Goal: Task Accomplishment & Management: Manage account settings

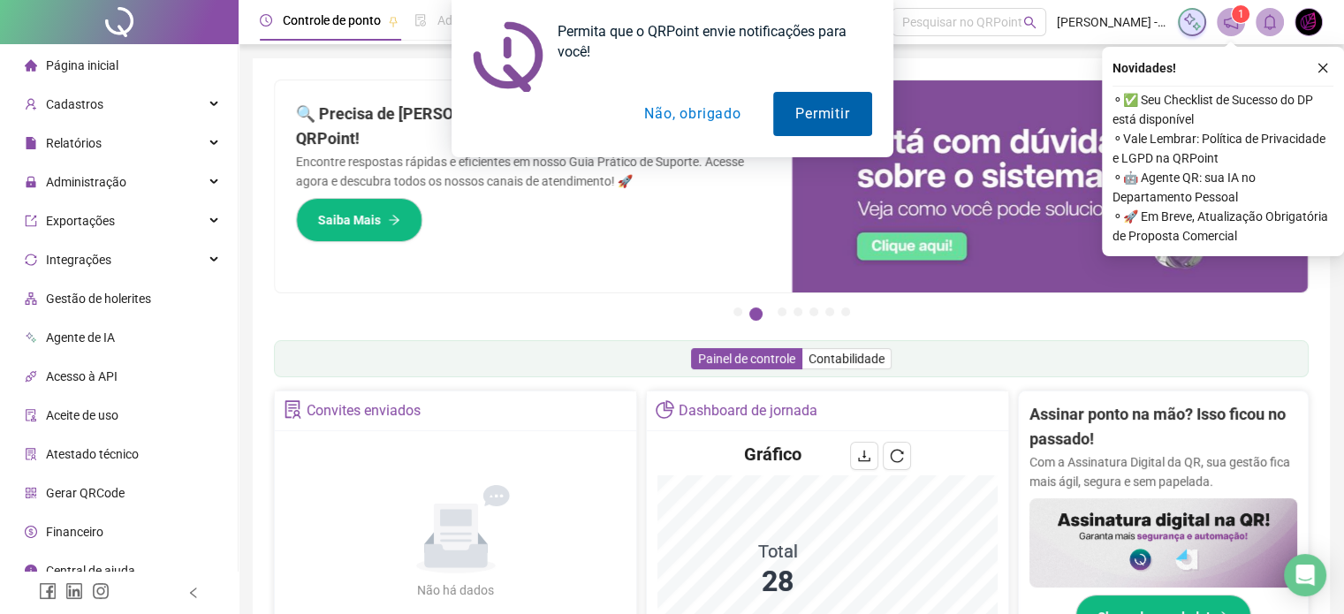
click at [787, 110] on button "Permitir" at bounding box center [822, 114] width 98 height 44
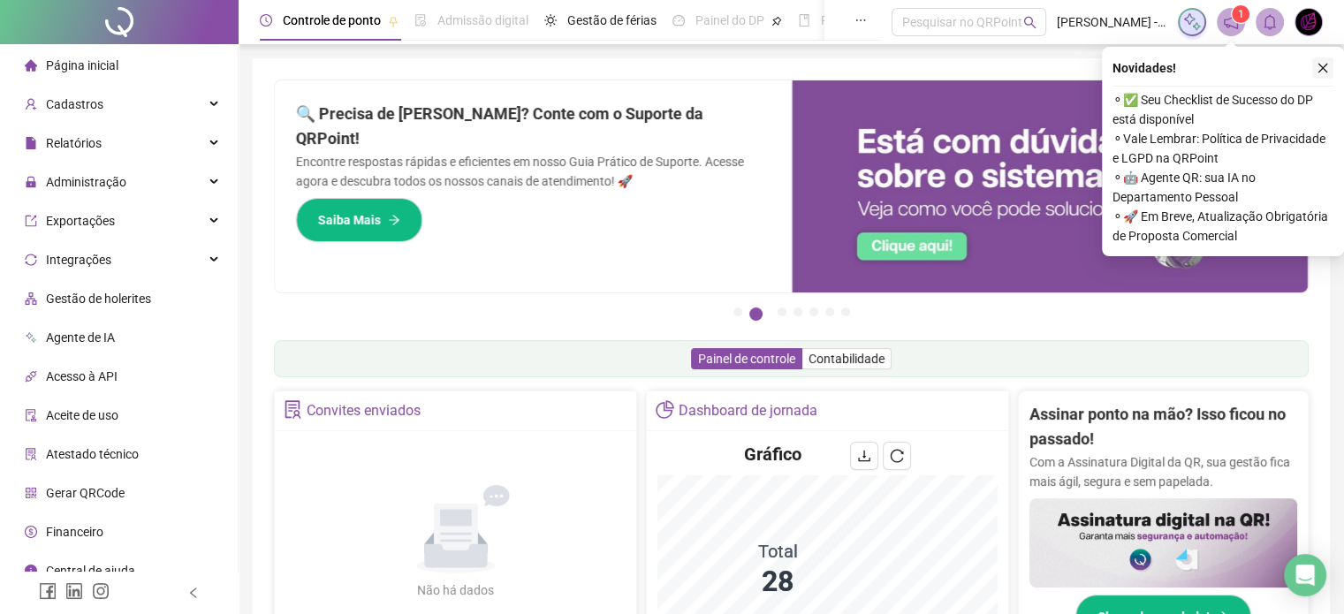
click at [1325, 70] on icon "close" at bounding box center [1322, 68] width 12 height 12
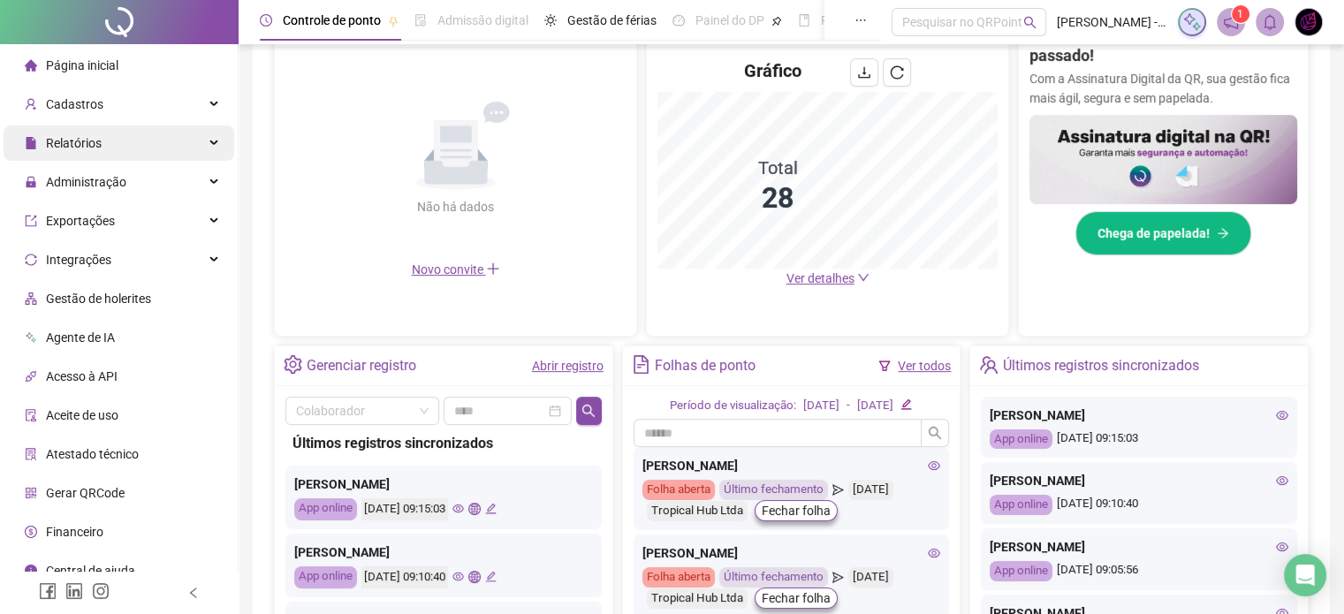
scroll to position [269, 0]
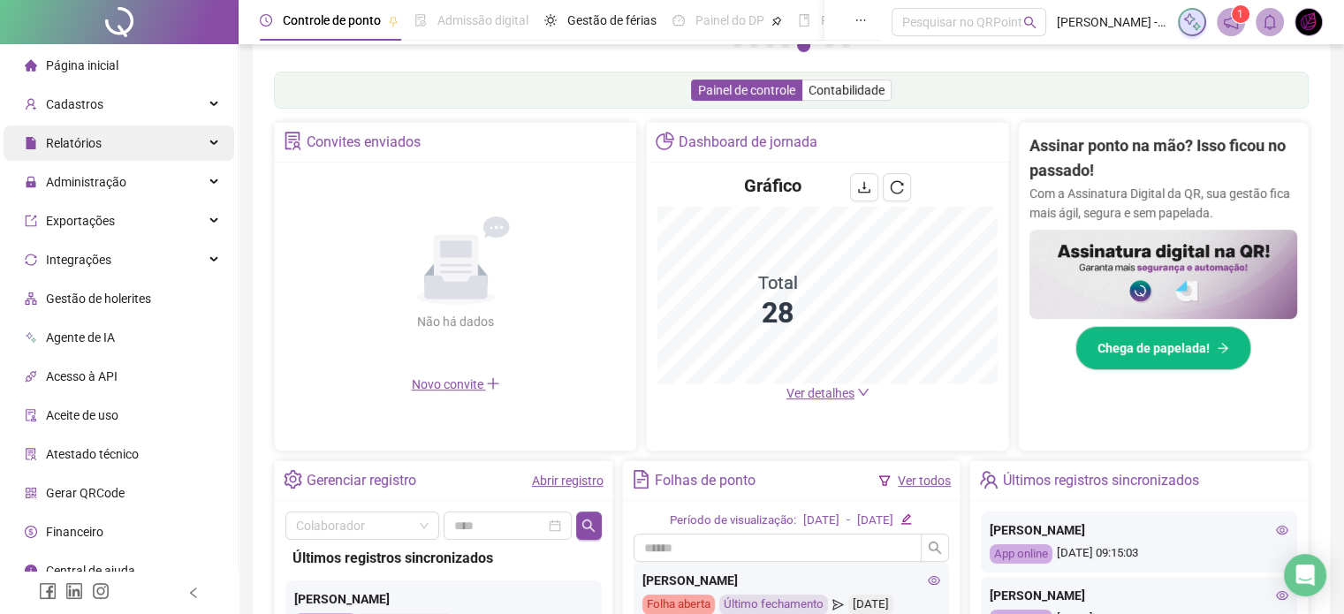
click at [116, 148] on div "Relatórios" at bounding box center [119, 142] width 231 height 35
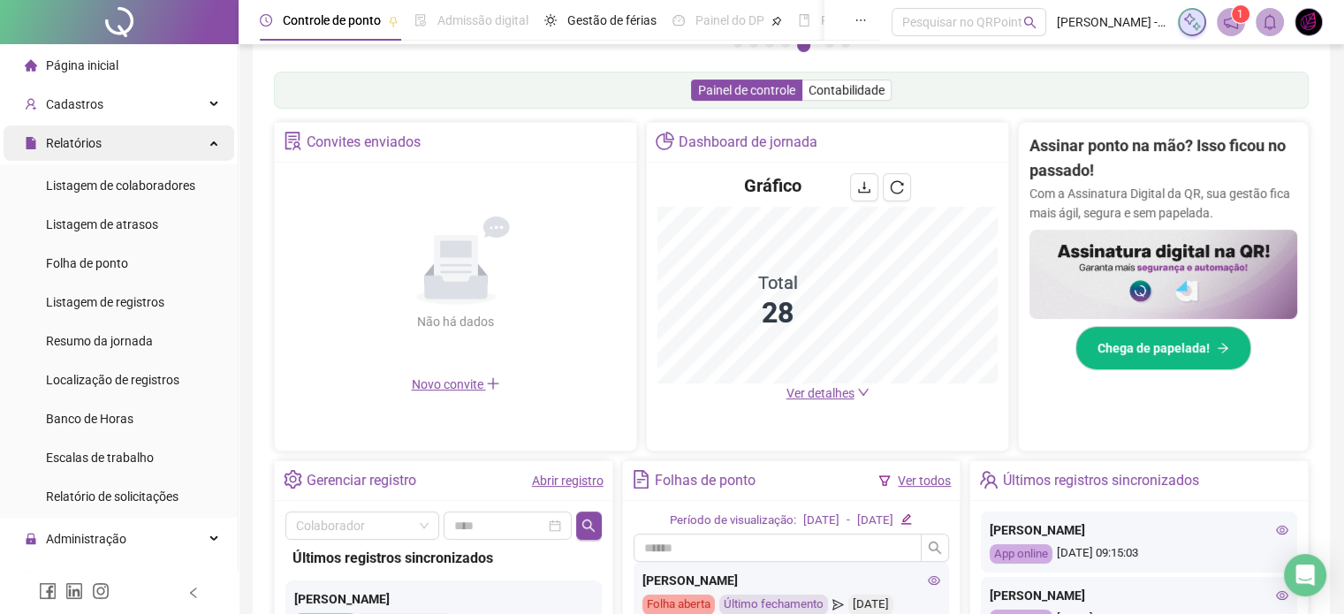
click at [116, 148] on div "Relatórios" at bounding box center [119, 142] width 231 height 35
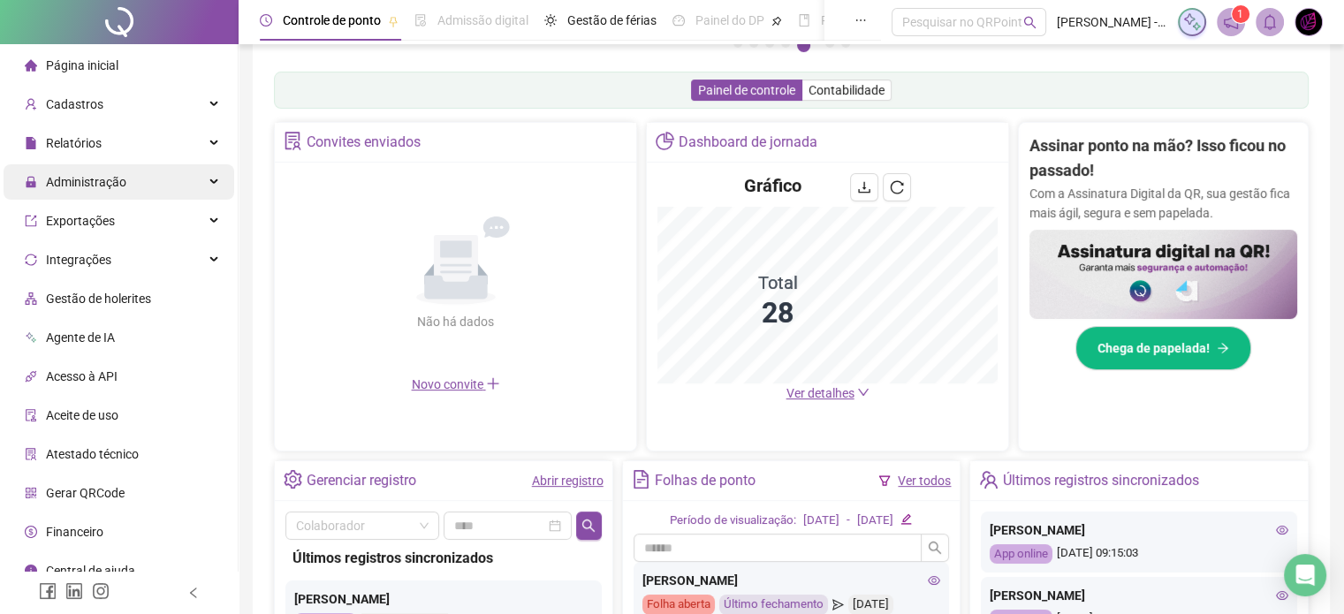
click at [143, 182] on div "Administração" at bounding box center [119, 181] width 231 height 35
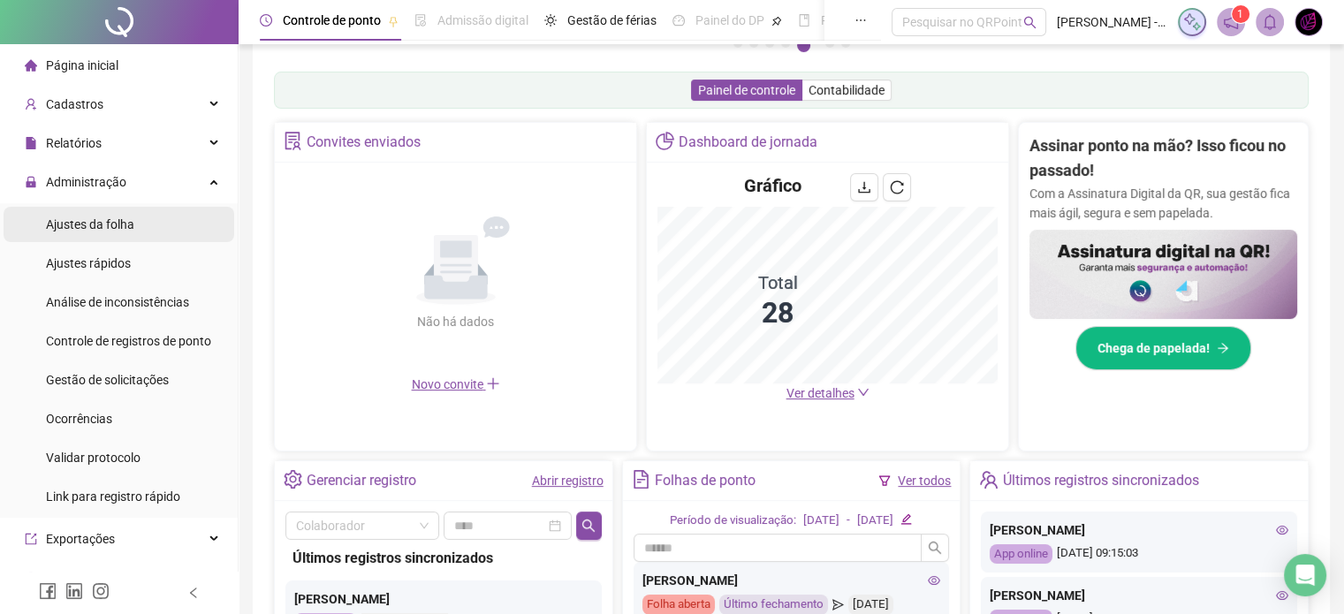
click at [102, 224] on span "Ajustes da folha" at bounding box center [90, 224] width 88 height 14
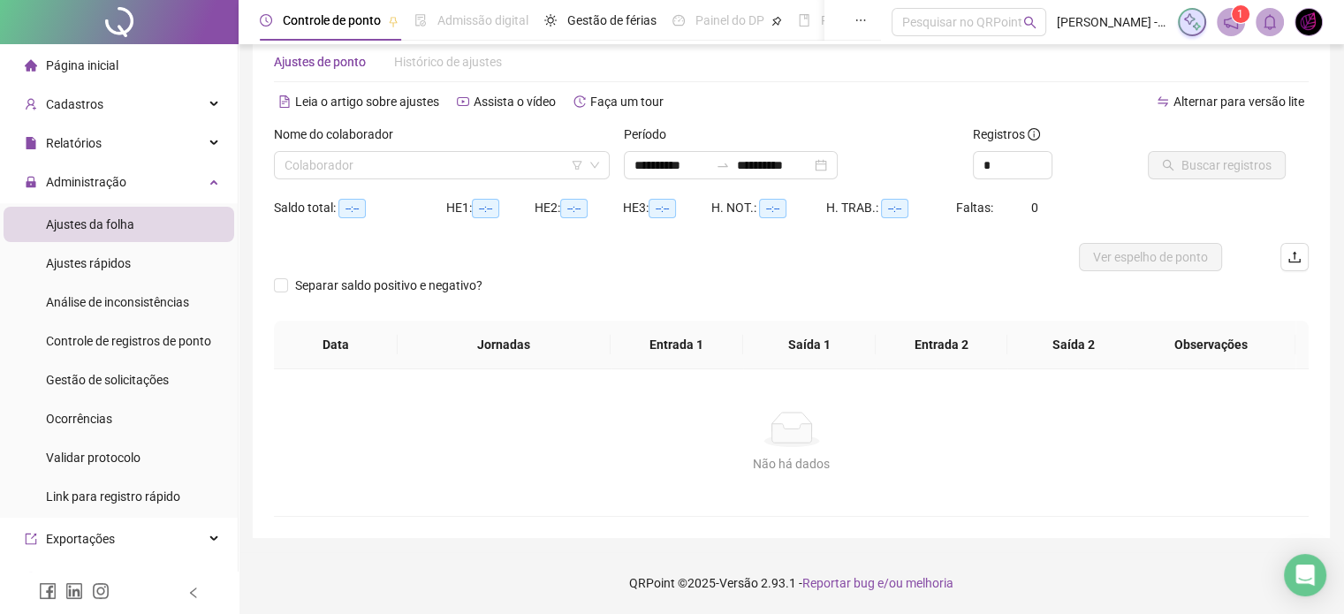
scroll to position [37, 0]
type input "**********"
click at [329, 165] on input "search" at bounding box center [433, 166] width 299 height 27
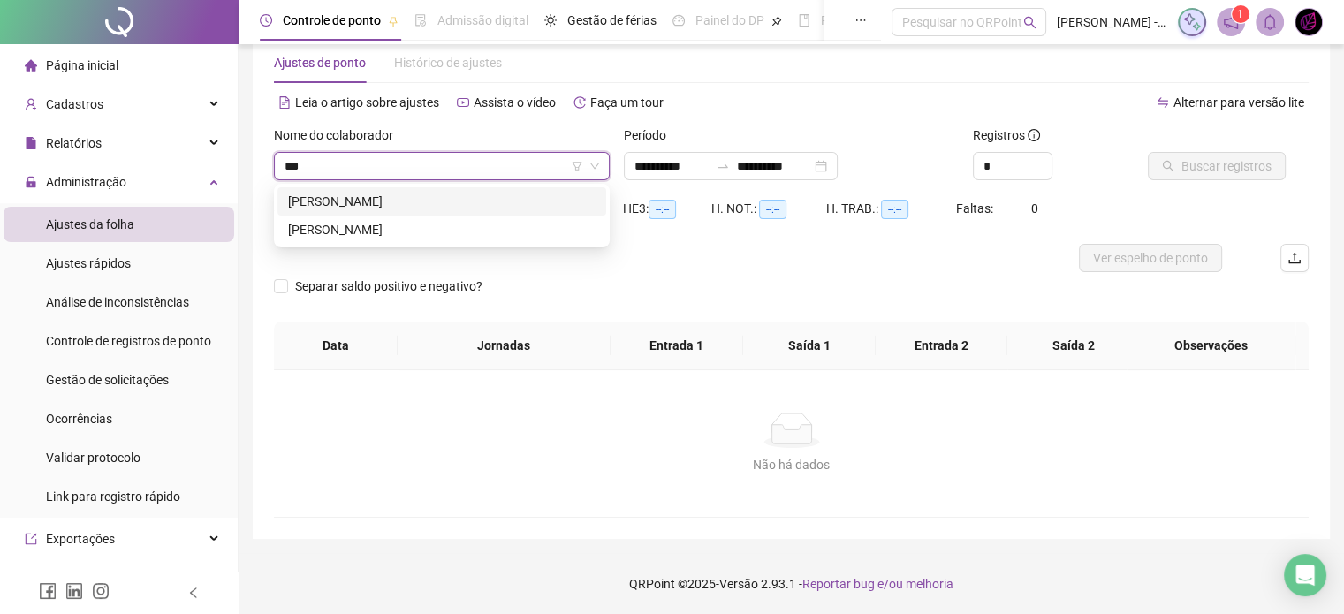
type input "****"
click at [389, 229] on div "[PERSON_NAME]" at bounding box center [441, 229] width 307 height 19
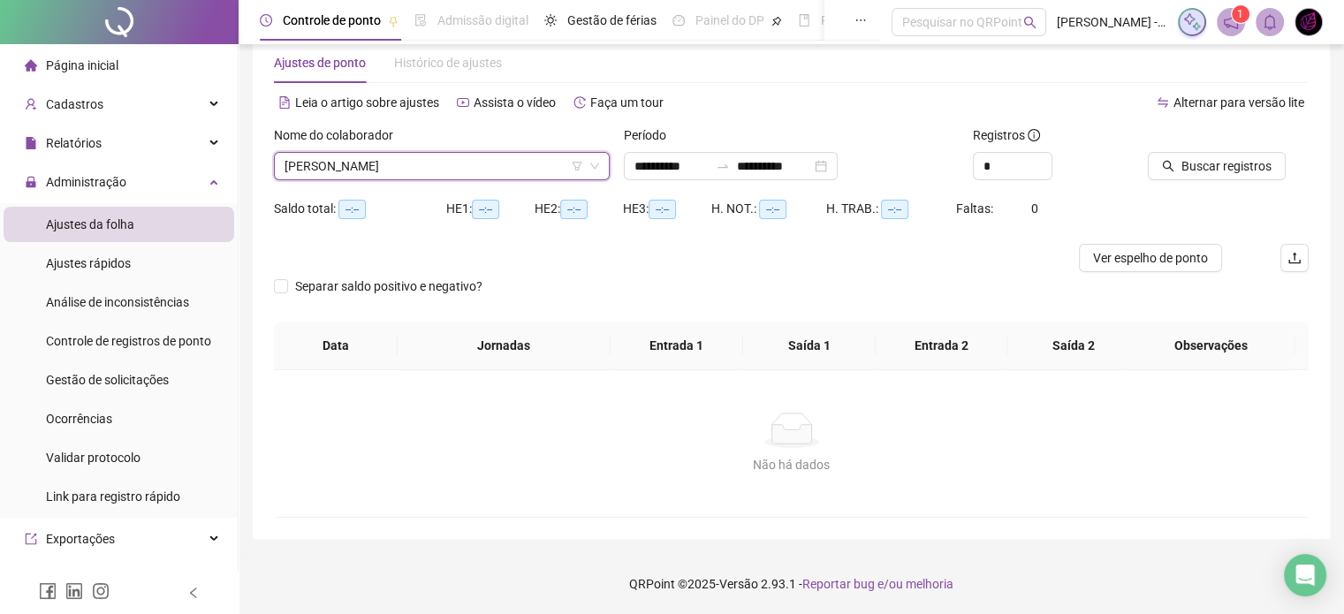
click at [430, 175] on span "[PERSON_NAME]" at bounding box center [441, 166] width 314 height 27
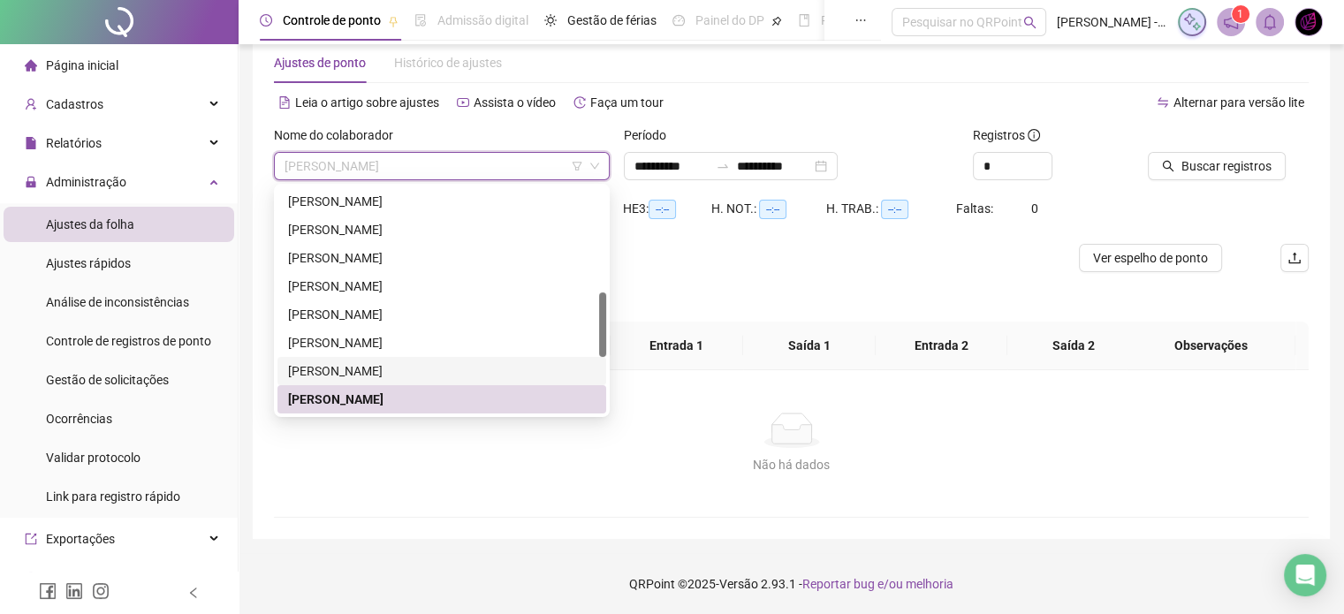
click at [383, 370] on div "[PERSON_NAME]" at bounding box center [441, 370] width 307 height 19
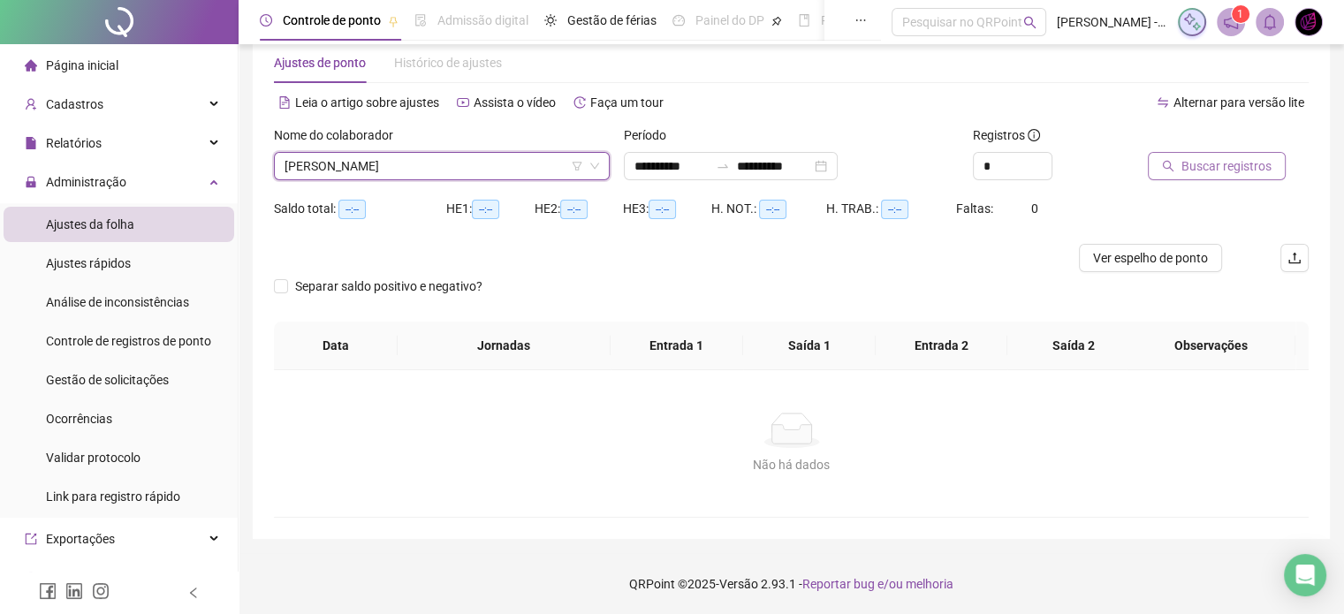
click at [1175, 174] on button "Buscar registros" at bounding box center [1217, 166] width 138 height 28
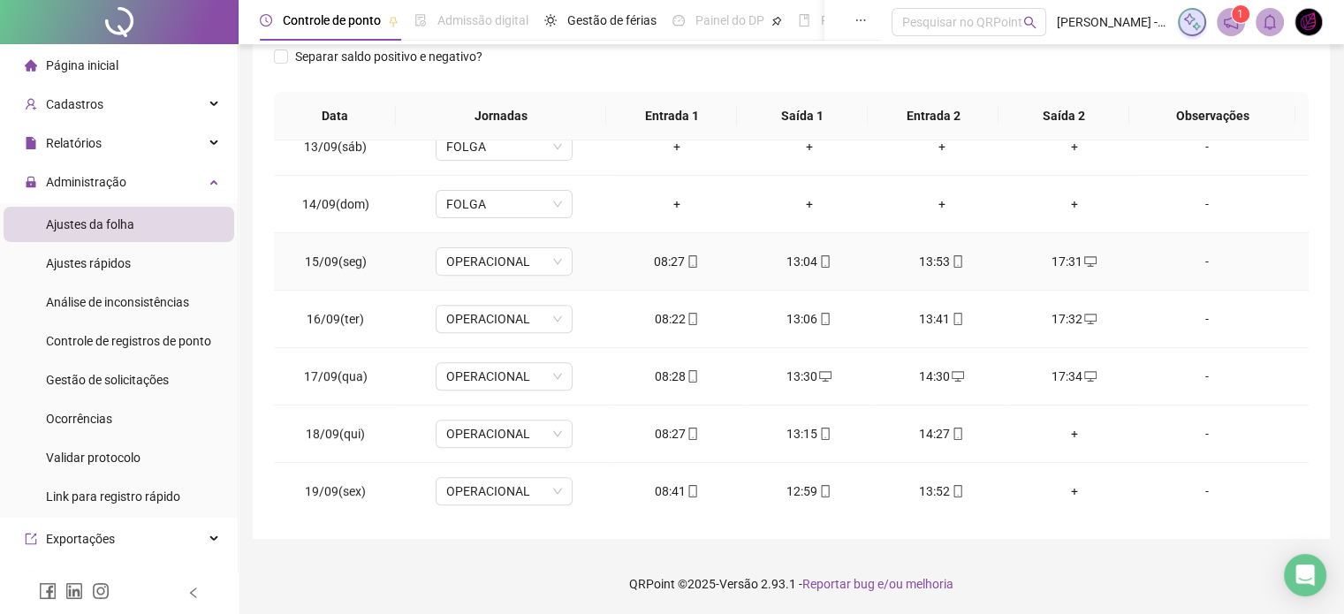
scroll to position [824, 0]
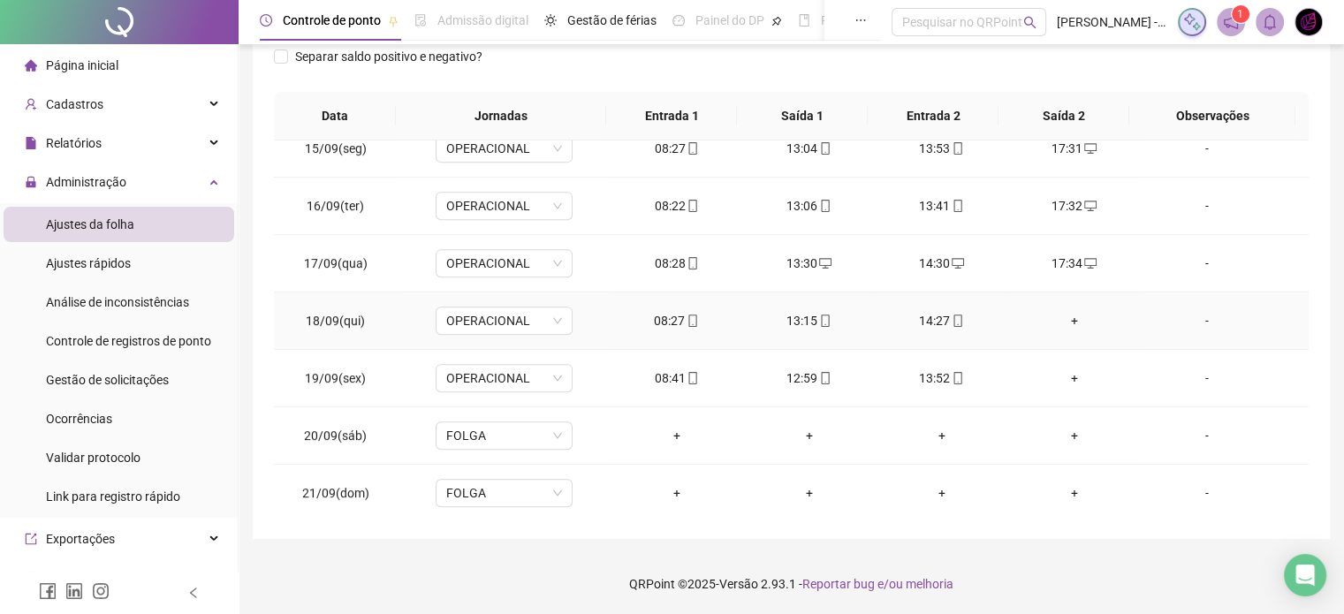
click at [1062, 311] on div "+" at bounding box center [1074, 320] width 104 height 19
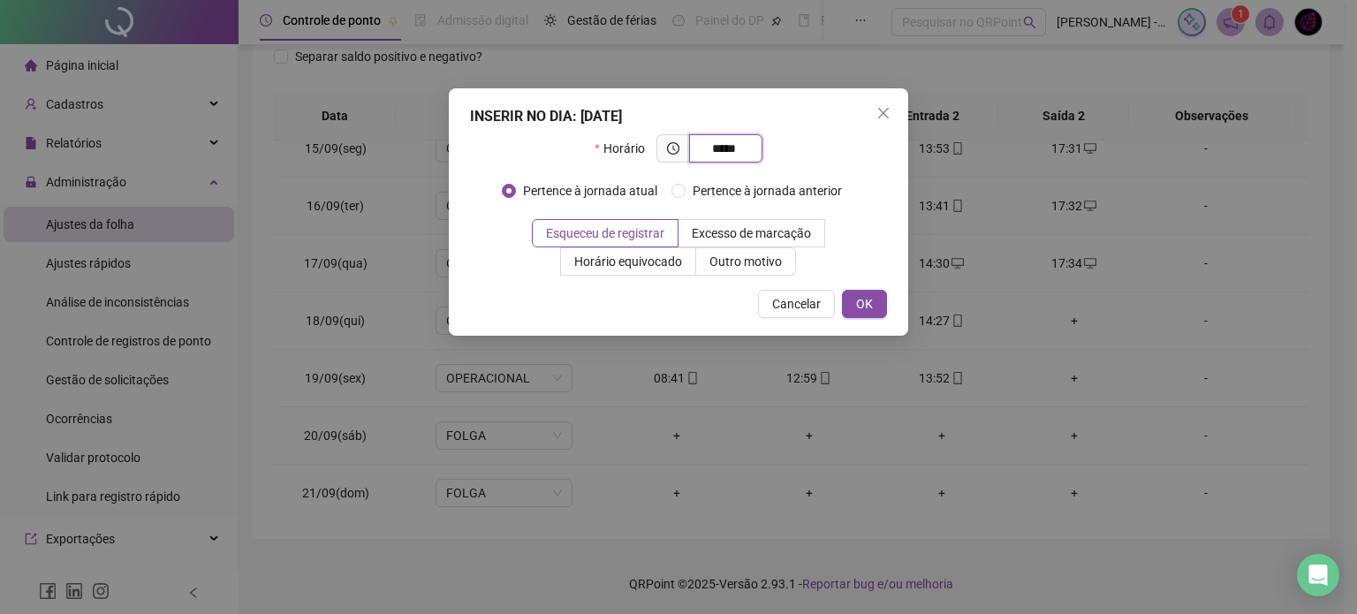
type input "*****"
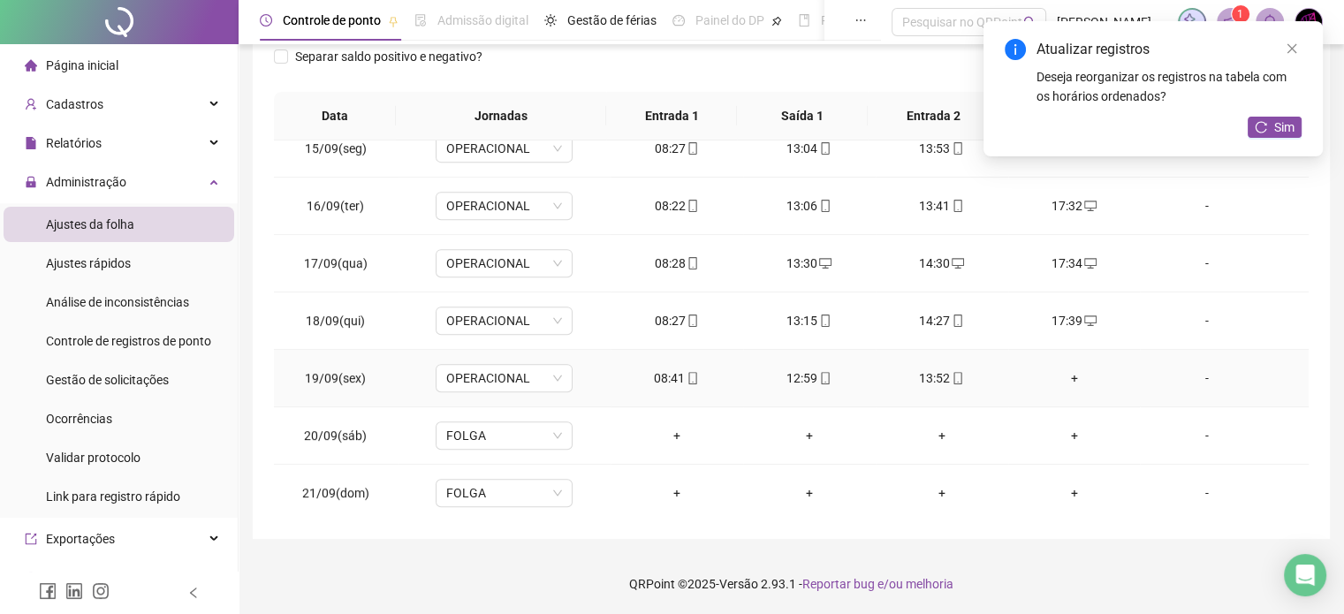
click at [1066, 374] on div "+" at bounding box center [1074, 377] width 104 height 19
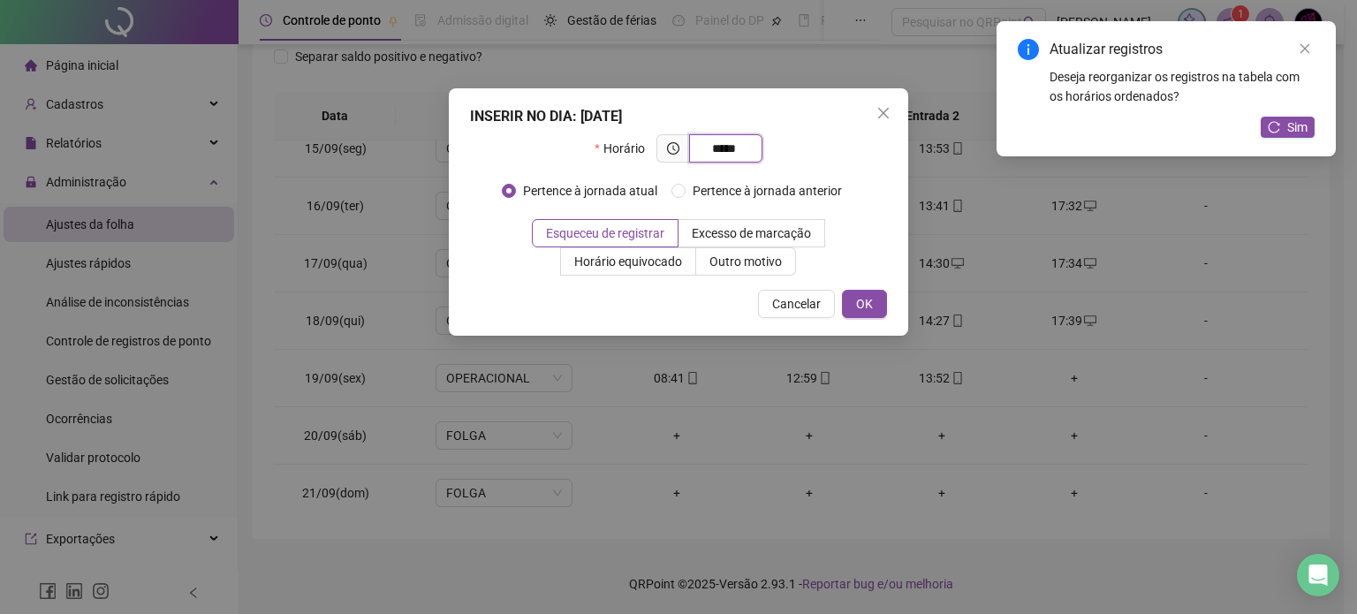
type input "*****"
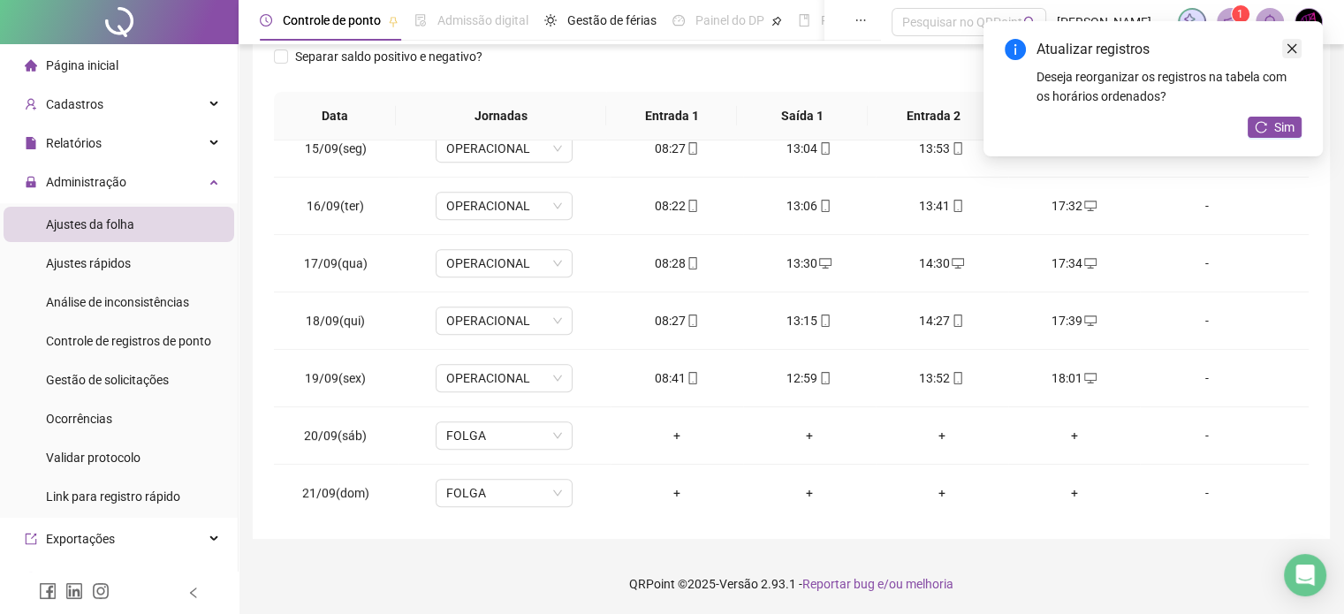
click at [1286, 51] on icon "close" at bounding box center [1291, 48] width 12 height 12
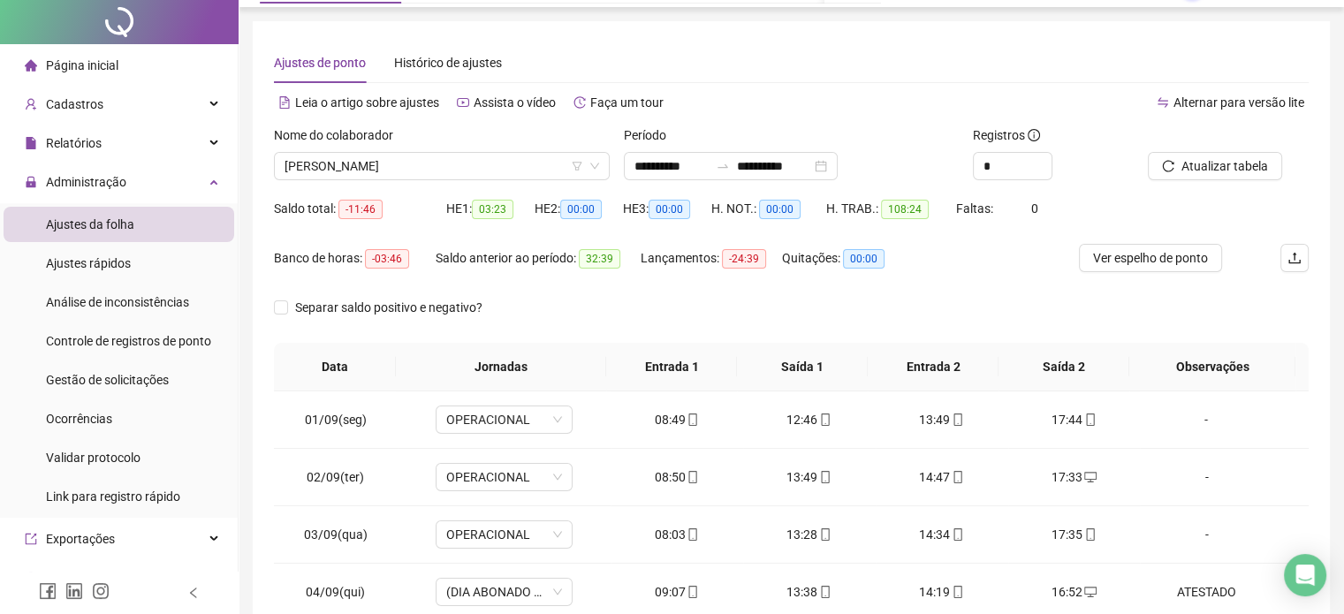
scroll to position [0, 0]
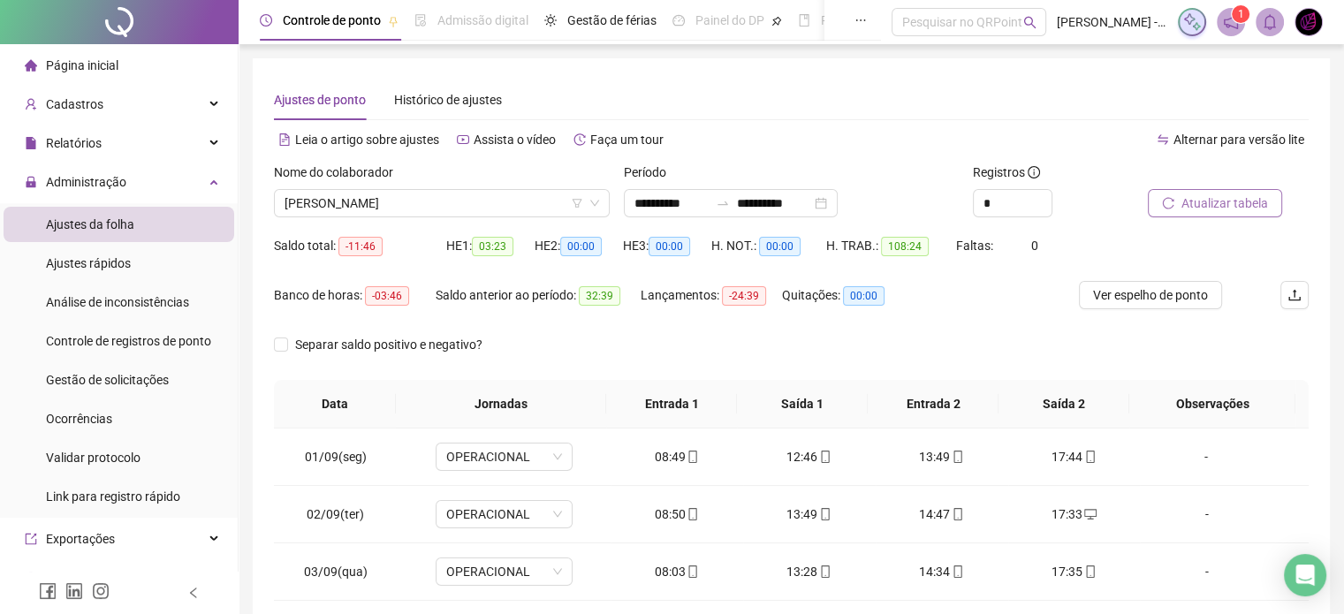
click at [1239, 208] on span "Atualizar tabela" at bounding box center [1224, 202] width 87 height 19
click at [1180, 300] on span "Ver espelho de ponto" at bounding box center [1150, 294] width 115 height 19
click at [138, 392] on div "Gestão de solicitações" at bounding box center [107, 379] width 123 height 35
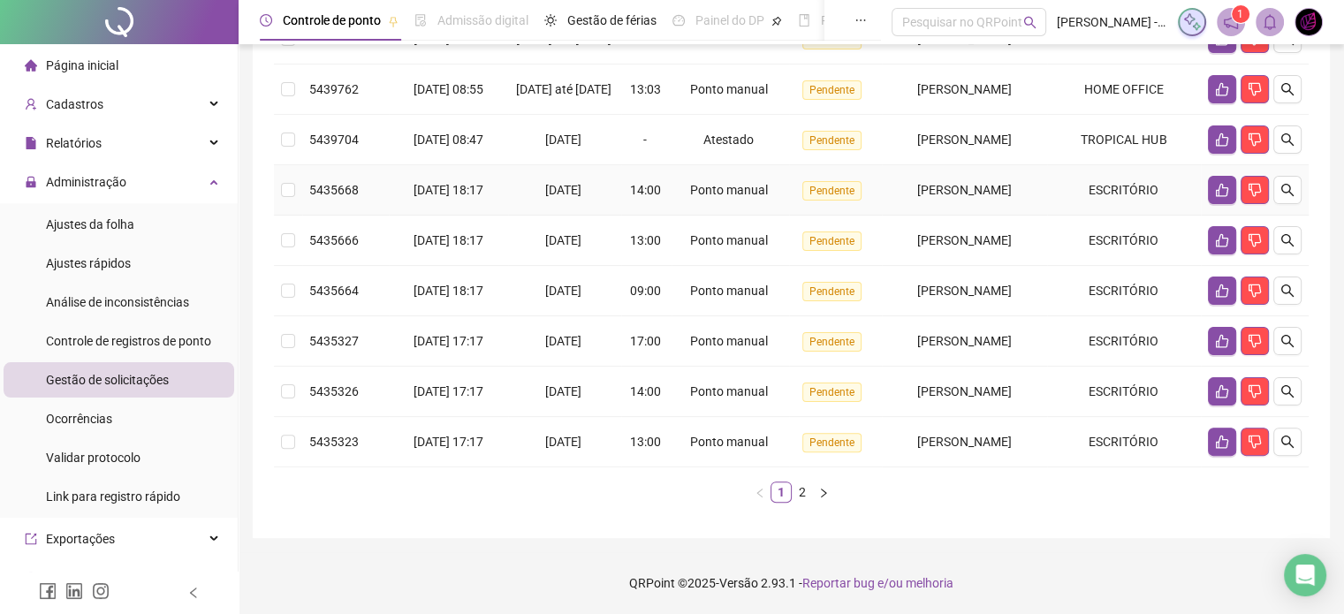
scroll to position [471, 0]
click at [790, 490] on link "1" at bounding box center [780, 491] width 19 height 19
click at [792, 489] on link "2" at bounding box center [801, 491] width 19 height 19
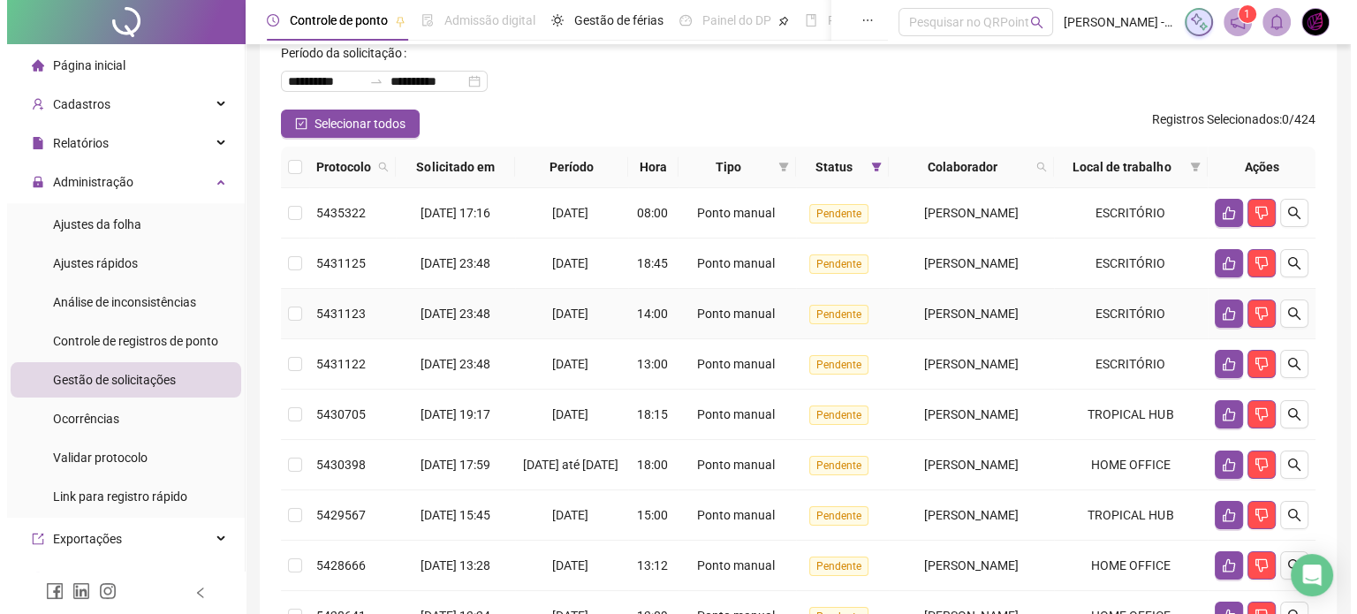
scroll to position [0, 0]
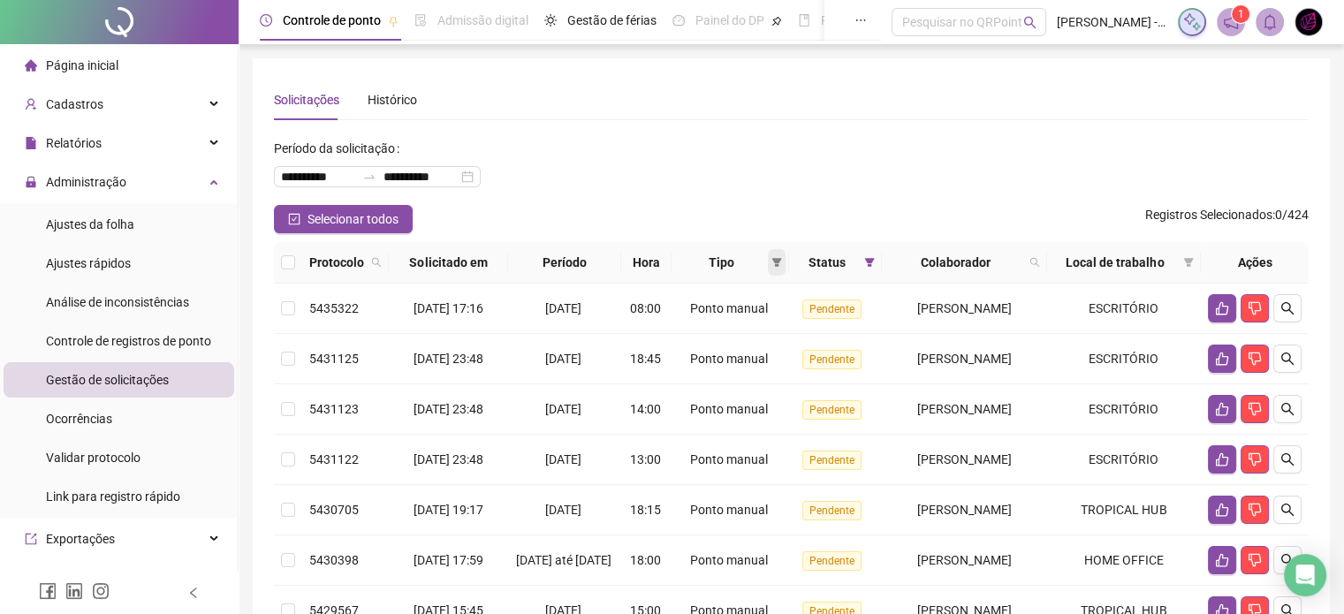
click at [771, 264] on icon "filter" at bounding box center [776, 262] width 11 height 11
click at [716, 292] on span "Ponto manual" at bounding box center [717, 297] width 78 height 14
click at [746, 384] on span "OK" at bounding box center [747, 388] width 17 height 19
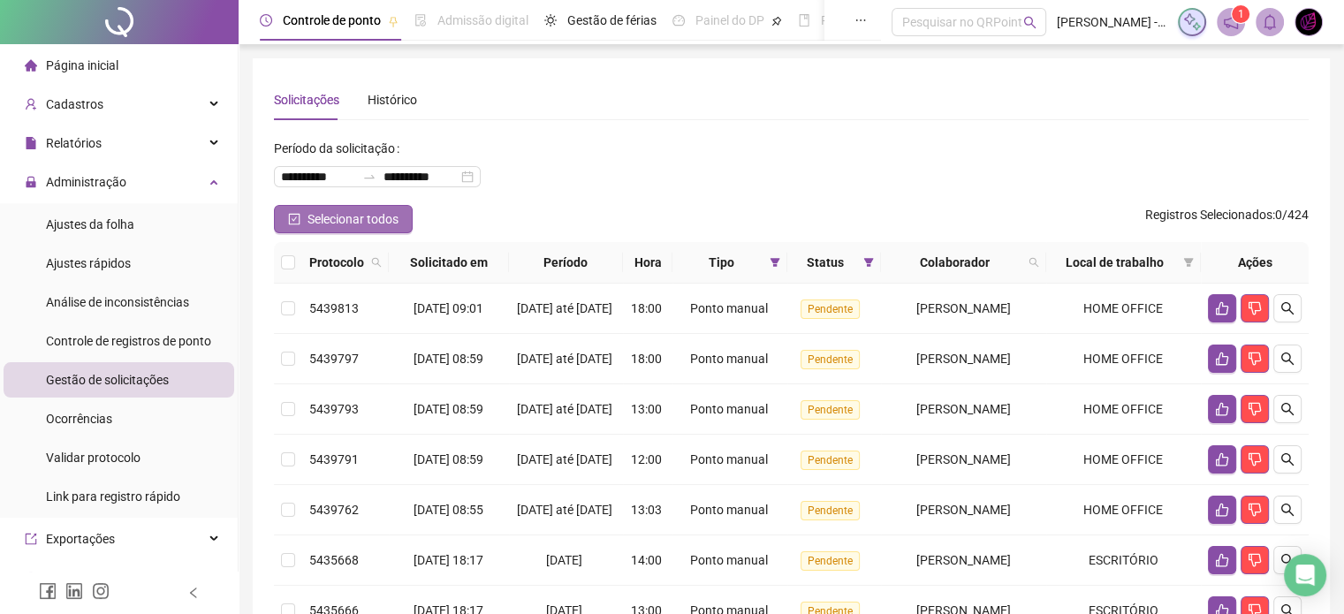
click at [355, 226] on span "Selecionar todos" at bounding box center [352, 218] width 91 height 19
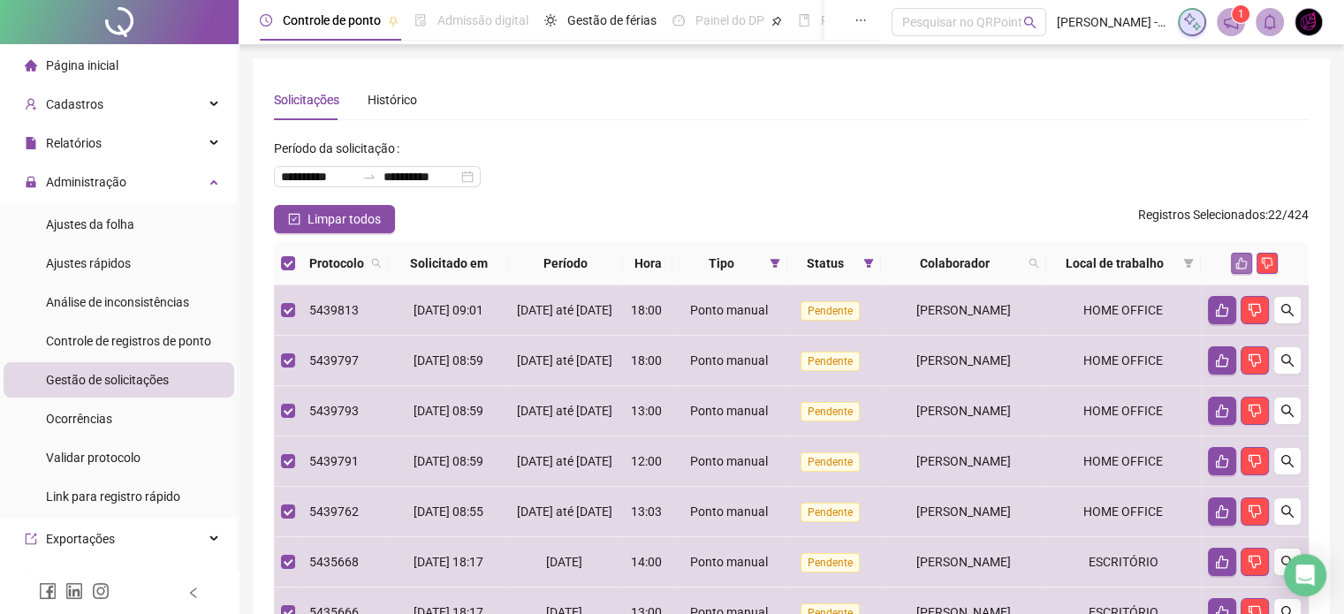
click at [1243, 263] on icon "like" at bounding box center [1241, 263] width 12 height 12
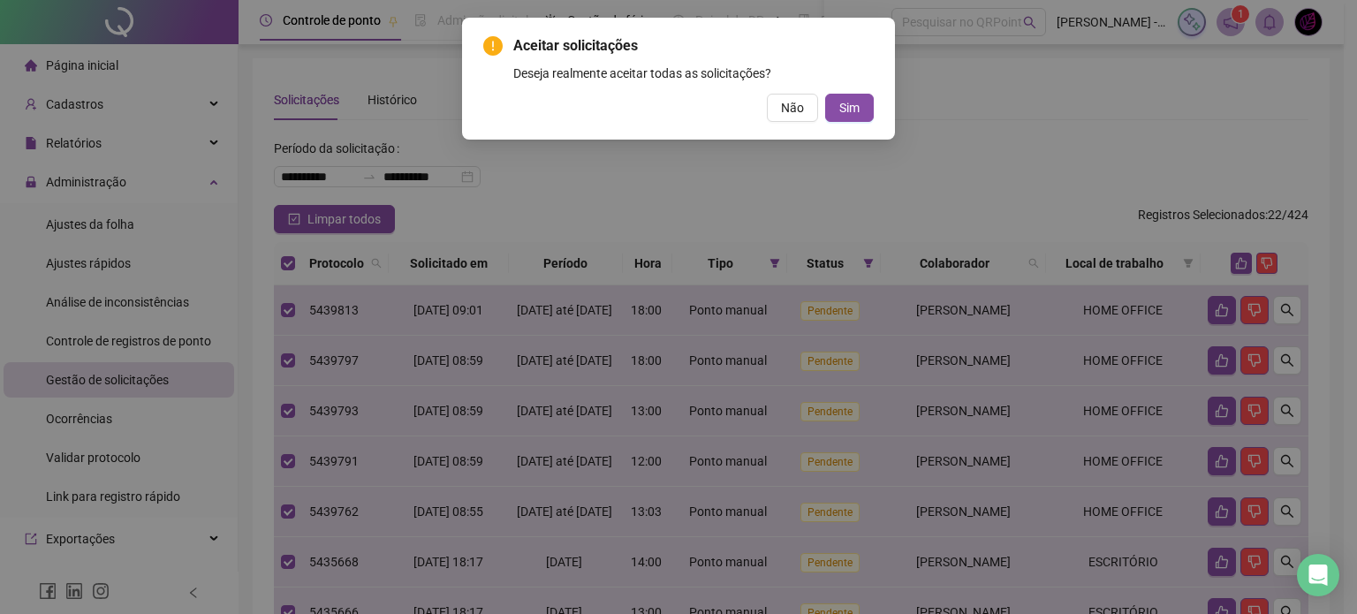
drag, startPoint x: 854, startPoint y: 108, endPoint x: 860, endPoint y: 116, distance: 9.6
click at [855, 108] on span "Sim" at bounding box center [849, 107] width 20 height 19
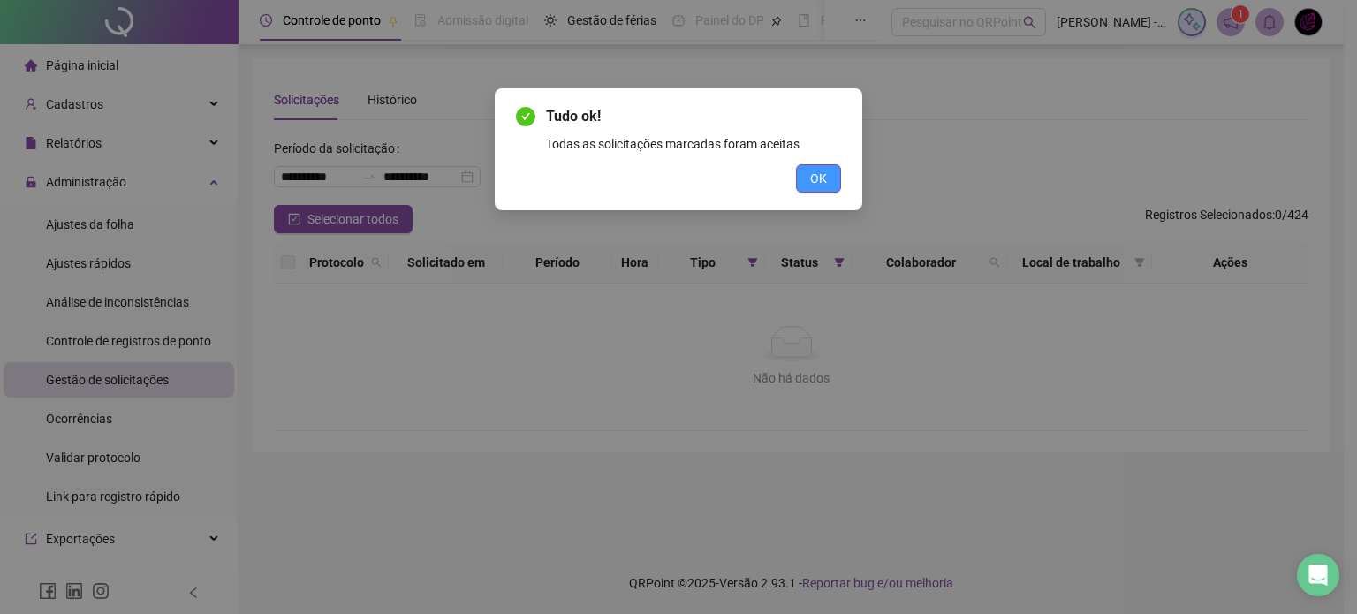
click at [821, 174] on span "OK" at bounding box center [818, 178] width 17 height 19
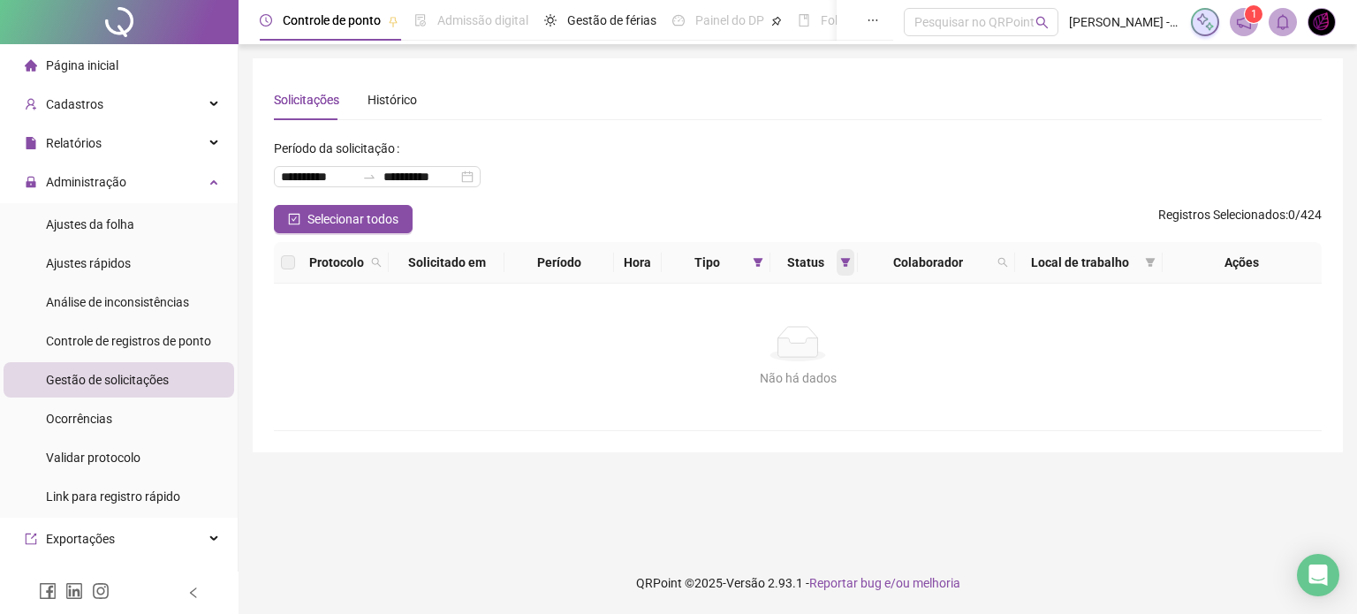
click at [846, 264] on icon "filter" at bounding box center [845, 262] width 11 height 11
drag, startPoint x: 890, startPoint y: 312, endPoint x: 945, endPoint y: 285, distance: 61.6
click at [890, 312] on div "Não há dados Não há dados" at bounding box center [798, 357] width 1048 height 147
click at [757, 262] on icon "filter" at bounding box center [759, 262] width 10 height 9
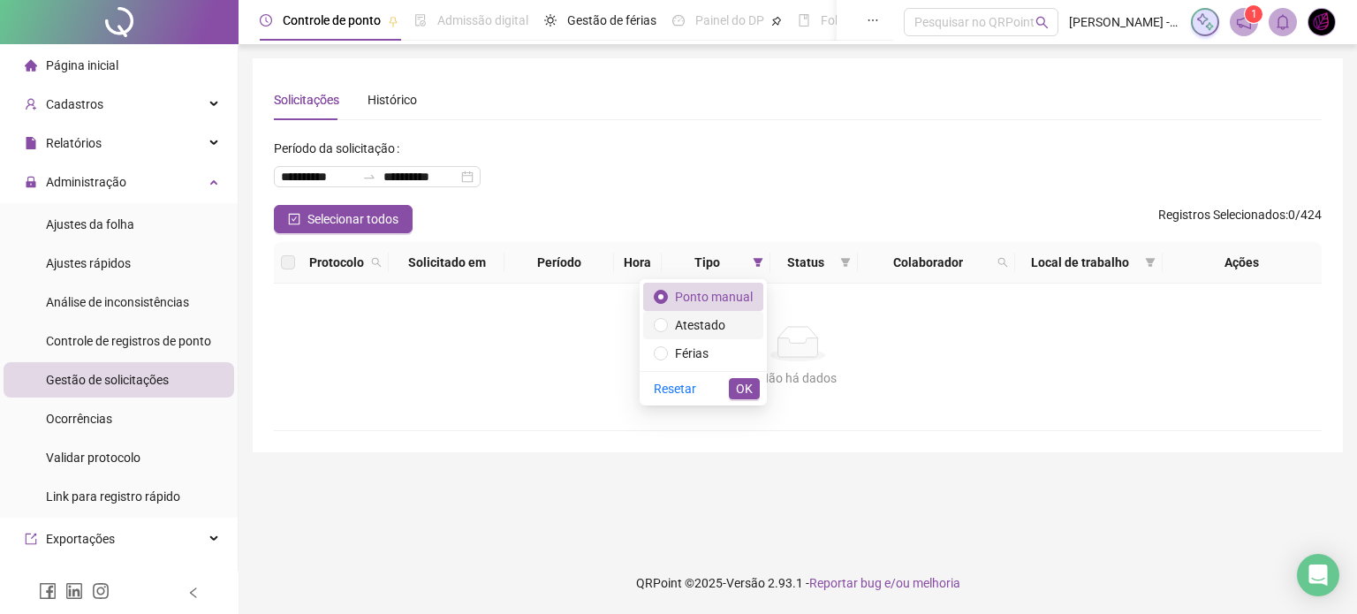
click at [699, 326] on span "Atestado" at bounding box center [700, 325] width 50 height 14
click at [748, 389] on span "OK" at bounding box center [744, 388] width 17 height 19
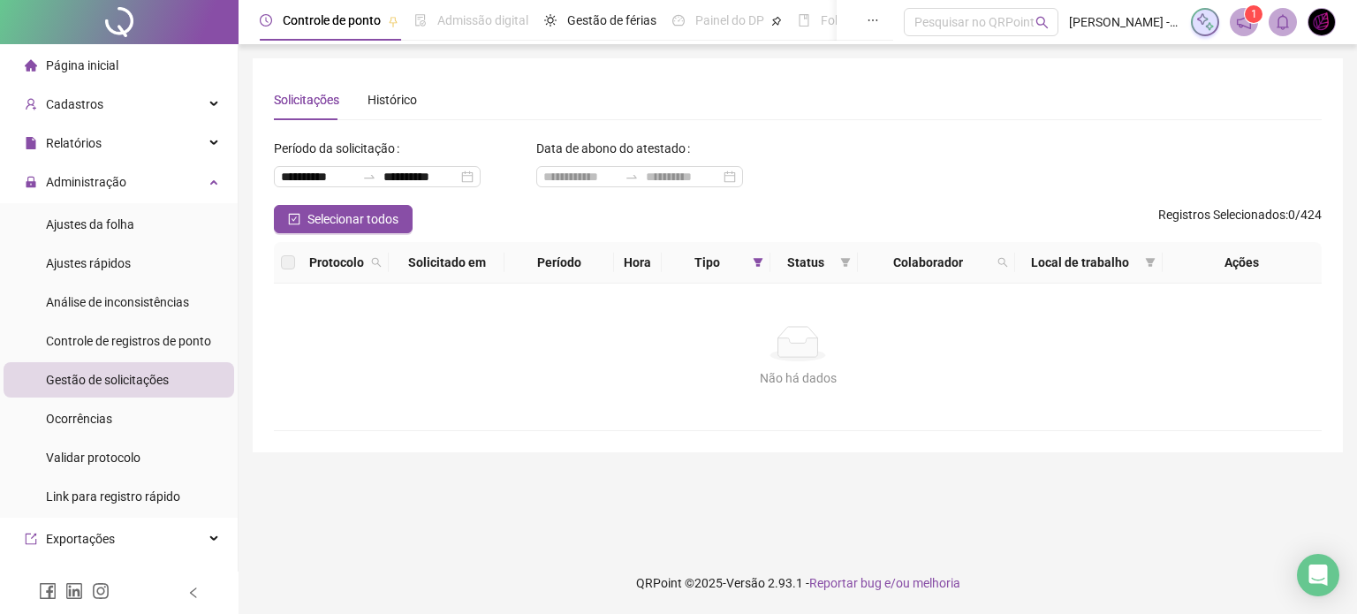
click at [830, 268] on span "Status" at bounding box center [805, 262] width 56 height 19
click at [848, 264] on icon "filter" at bounding box center [845, 262] width 11 height 11
click at [798, 361] on span "Aceita" at bounding box center [792, 355] width 44 height 19
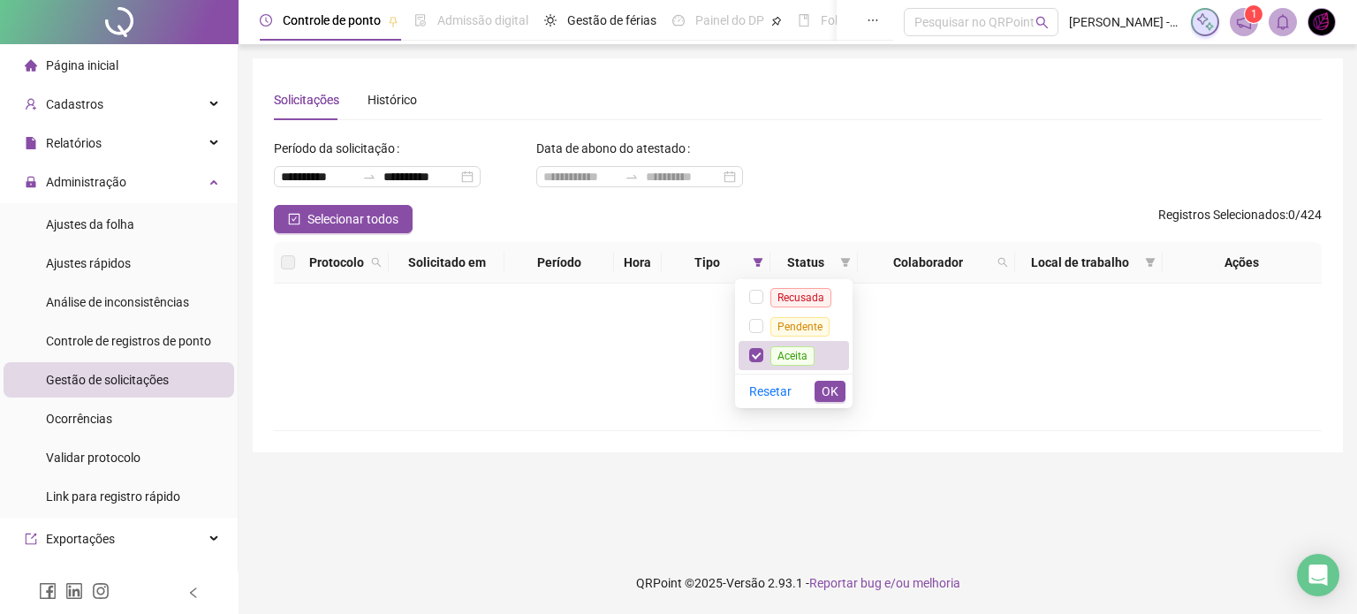
click at [838, 397] on button "OK" at bounding box center [830, 391] width 31 height 21
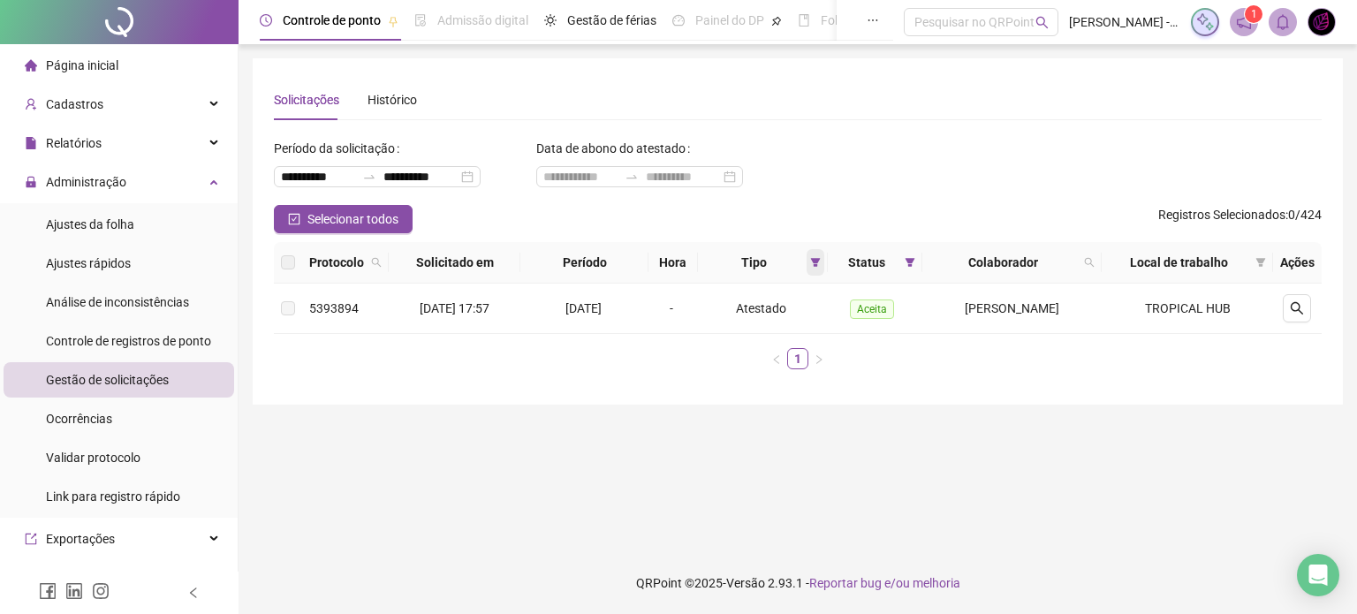
click at [817, 268] on span at bounding box center [816, 262] width 18 height 27
click at [898, 348] on ul "1" at bounding box center [798, 358] width 1048 height 21
drag, startPoint x: 159, startPoint y: 349, endPoint x: 174, endPoint y: 365, distance: 21.9
click at [160, 348] on div "Controle de registros de ponto" at bounding box center [128, 340] width 165 height 35
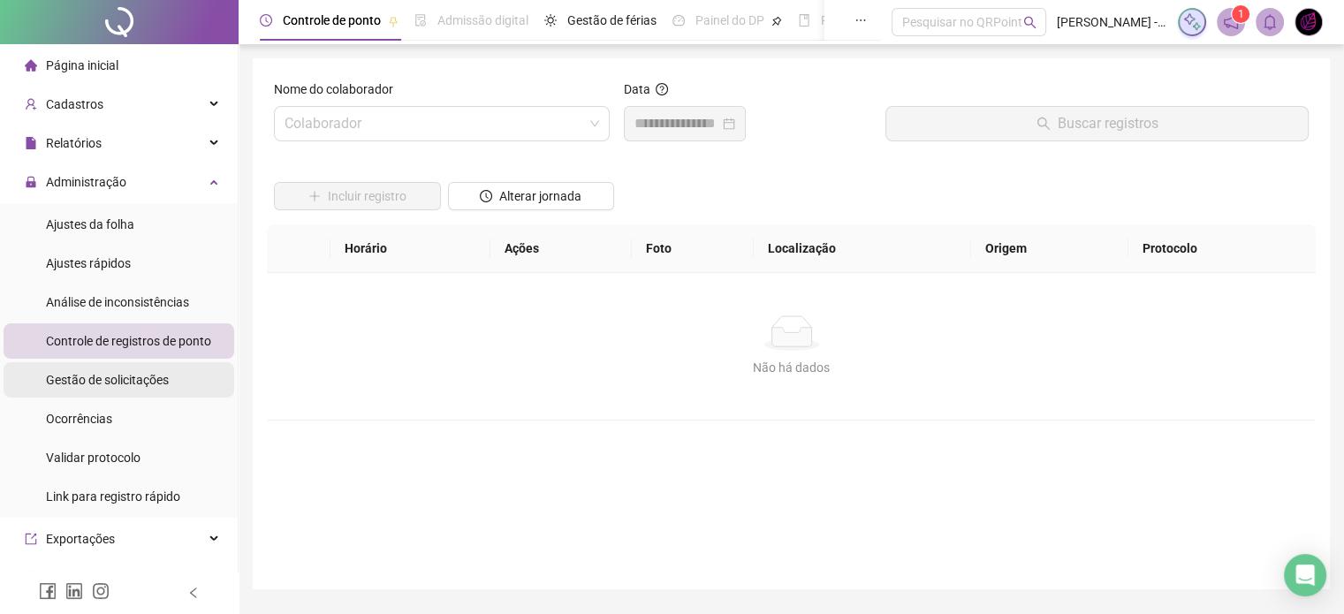
click at [177, 381] on li "Gestão de solicitações" at bounding box center [119, 379] width 231 height 35
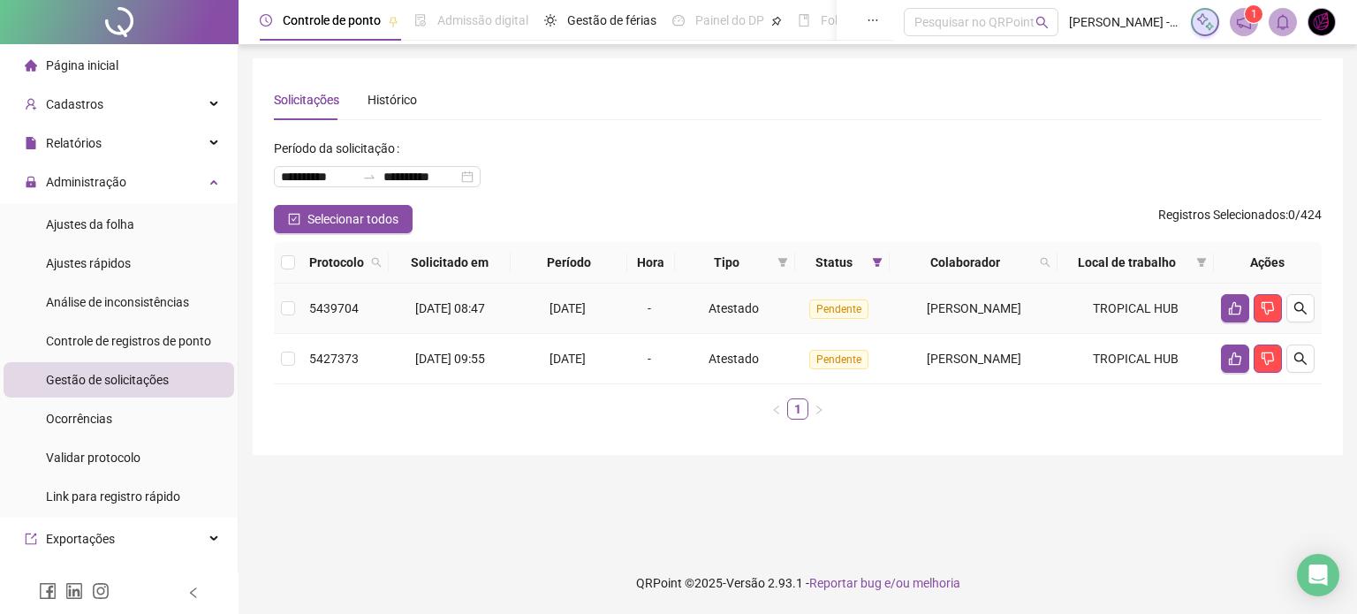
click at [586, 314] on span "[DATE]" at bounding box center [567, 308] width 36 height 14
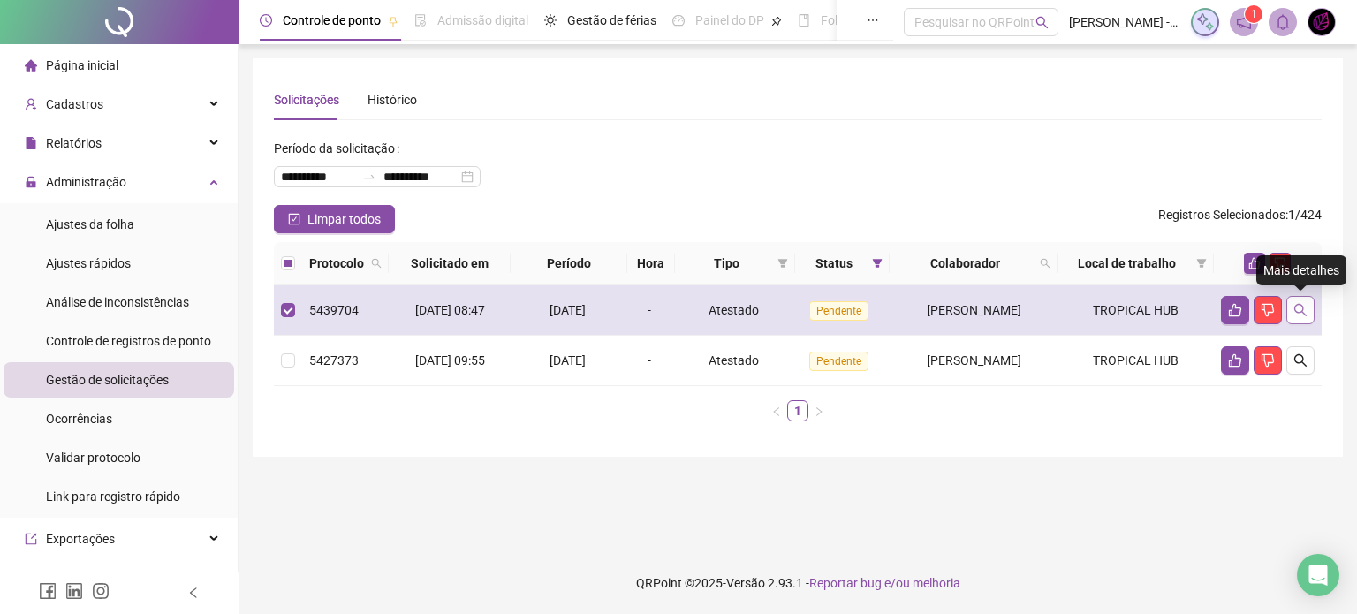
click at [1304, 311] on icon "search" at bounding box center [1300, 310] width 14 height 14
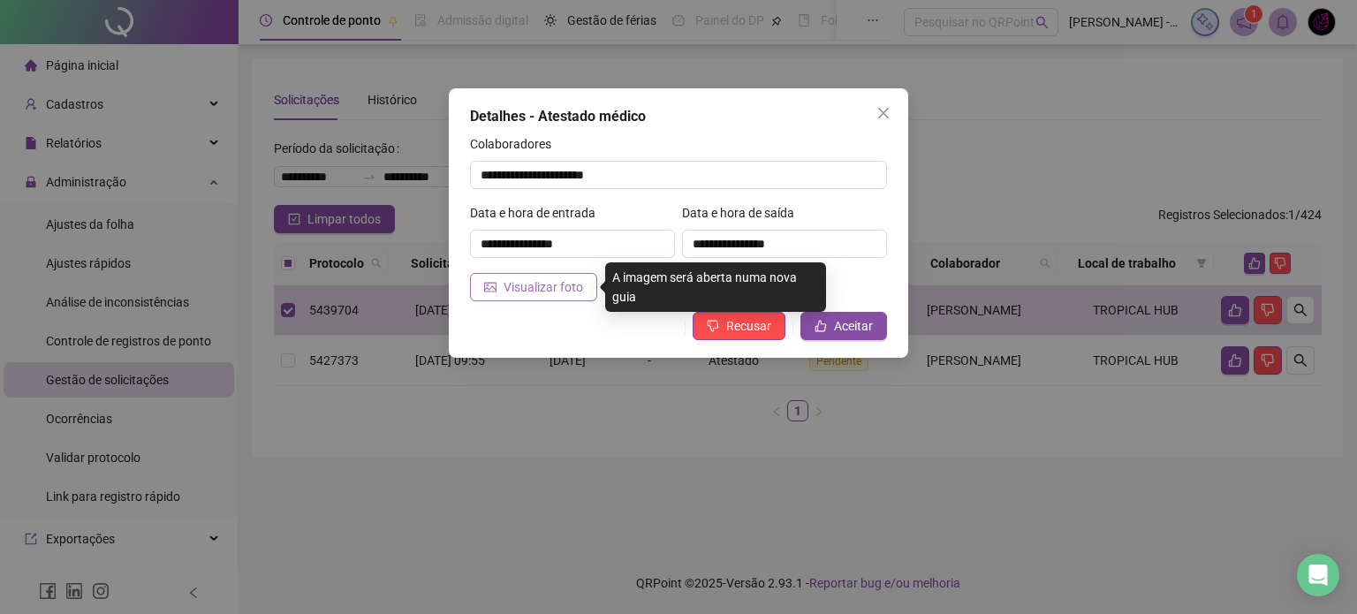
click at [532, 283] on span "Visualizar foto" at bounding box center [544, 286] width 80 height 19
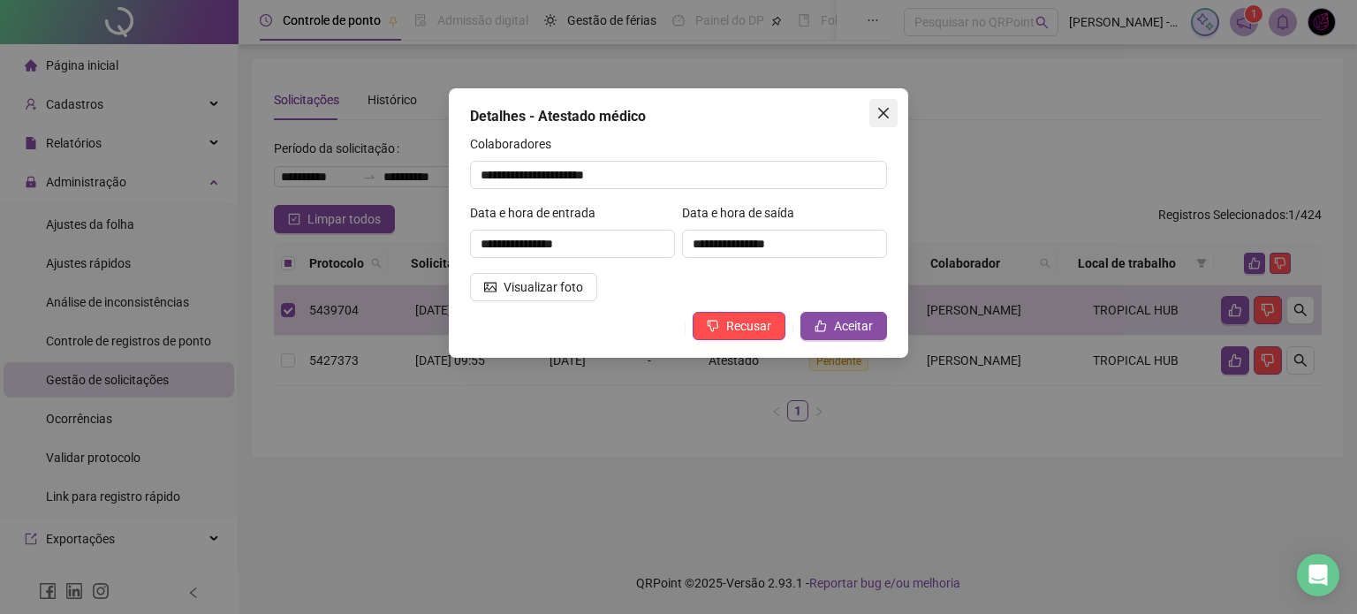
click at [881, 102] on button "Close" at bounding box center [883, 113] width 28 height 28
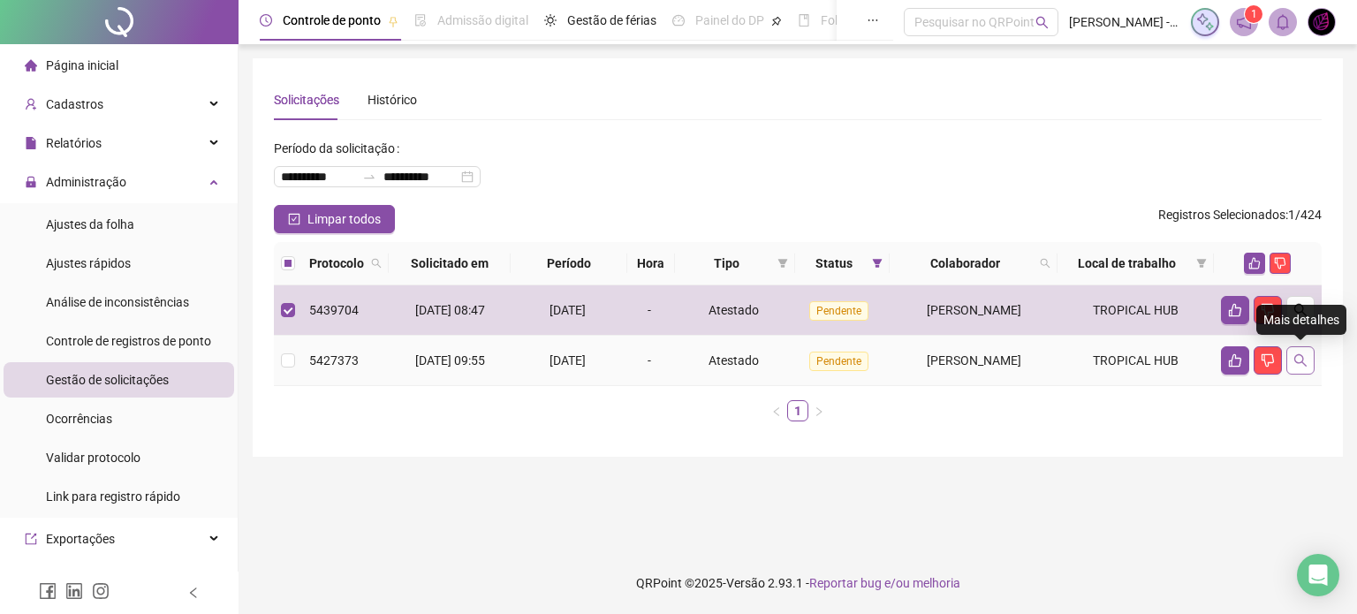
click at [1294, 356] on icon "search" at bounding box center [1300, 360] width 12 height 12
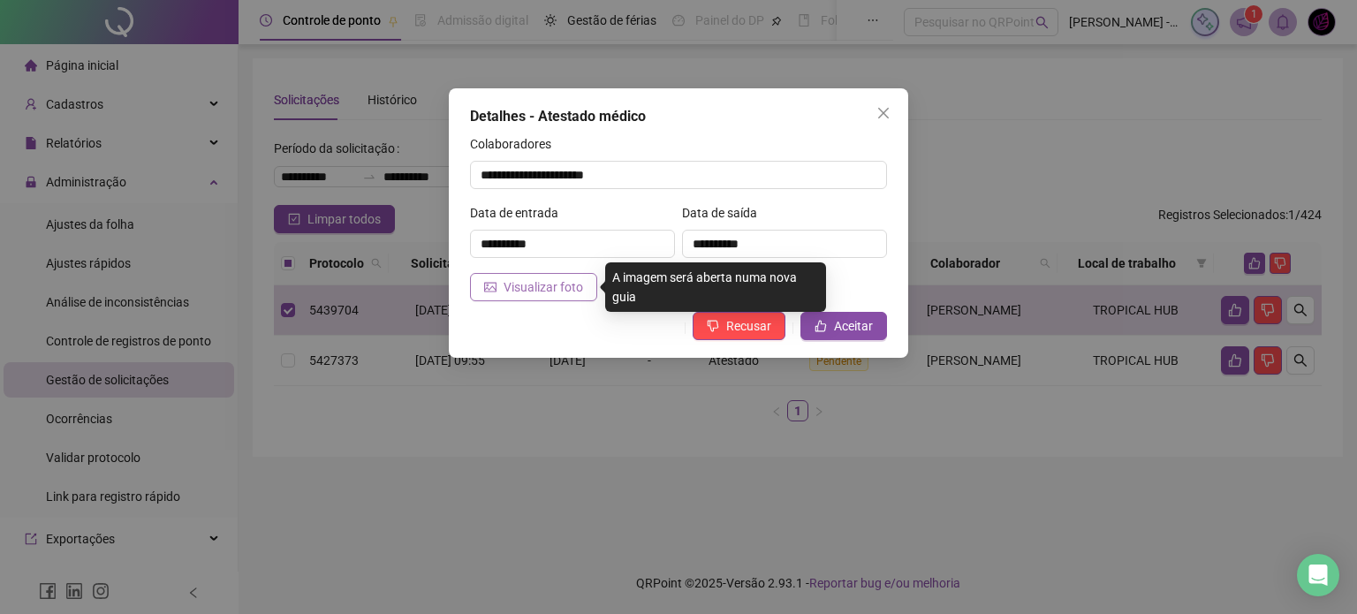
click at [534, 289] on span "Visualizar foto" at bounding box center [544, 286] width 80 height 19
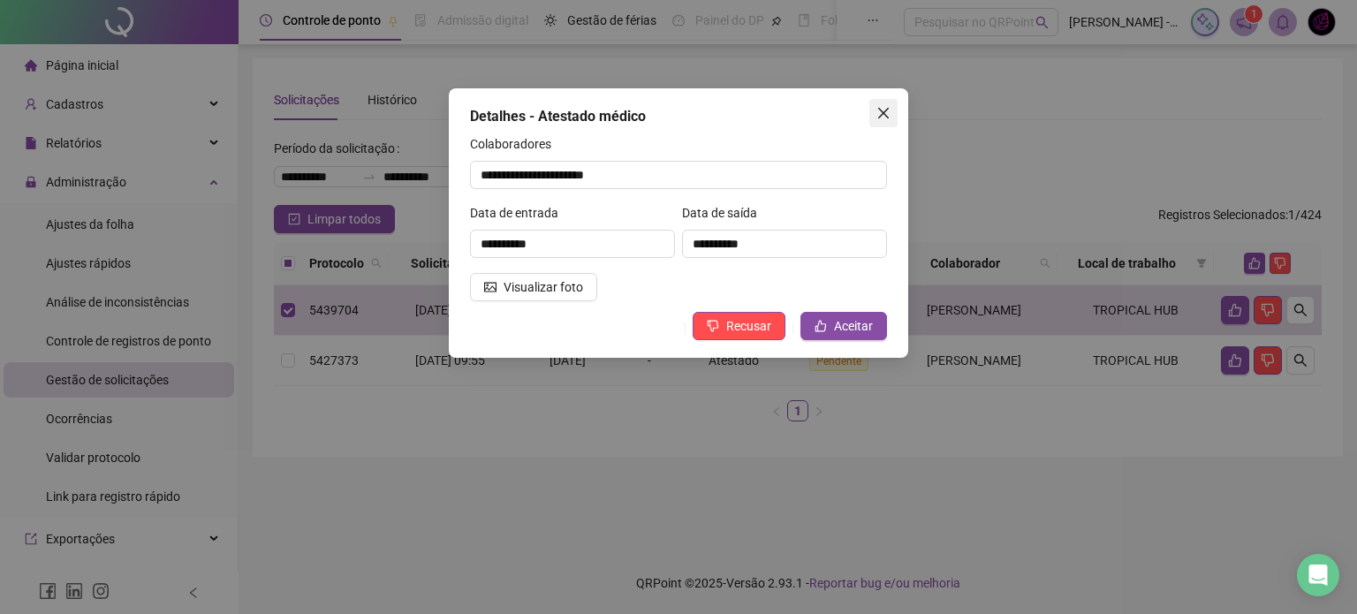
click at [890, 109] on span "Close" at bounding box center [883, 113] width 28 height 14
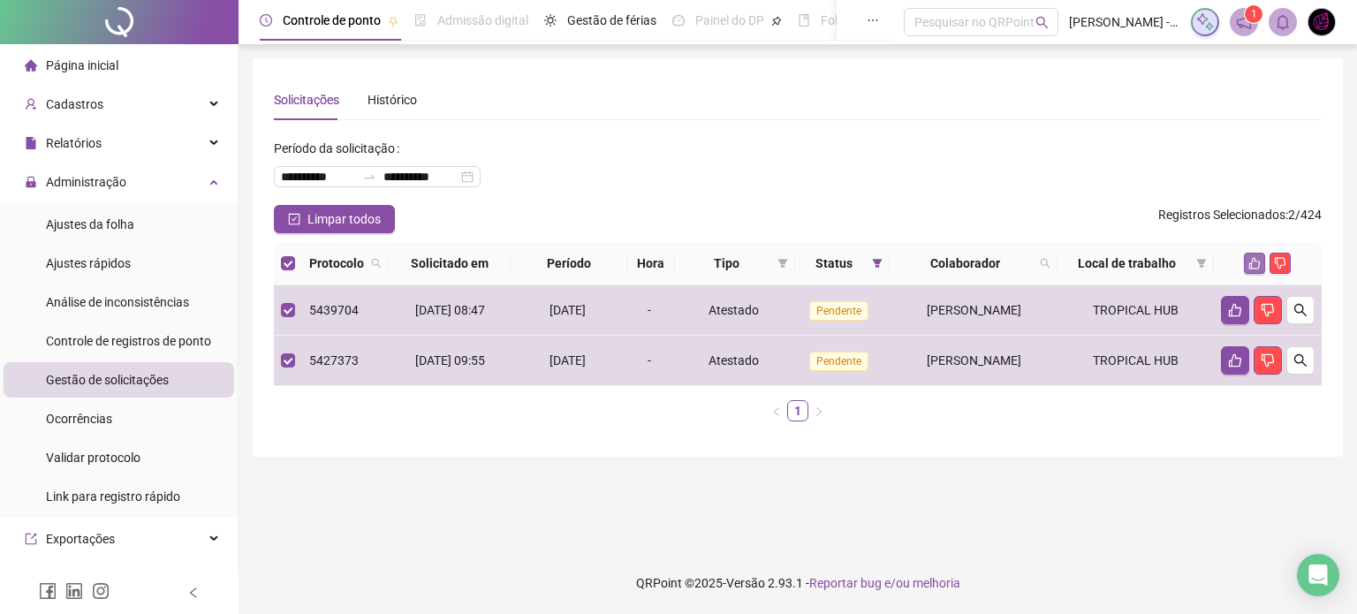
click at [1258, 261] on icon "like" at bounding box center [1254, 263] width 12 height 12
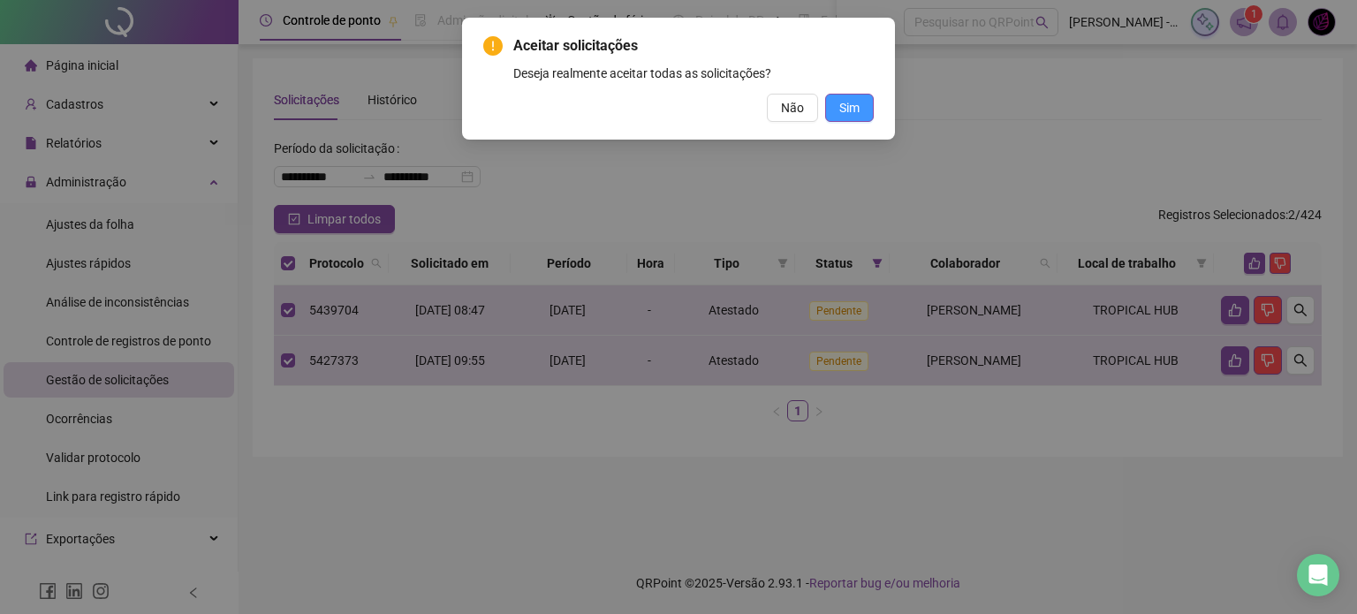
click at [856, 101] on span "Sim" at bounding box center [849, 107] width 20 height 19
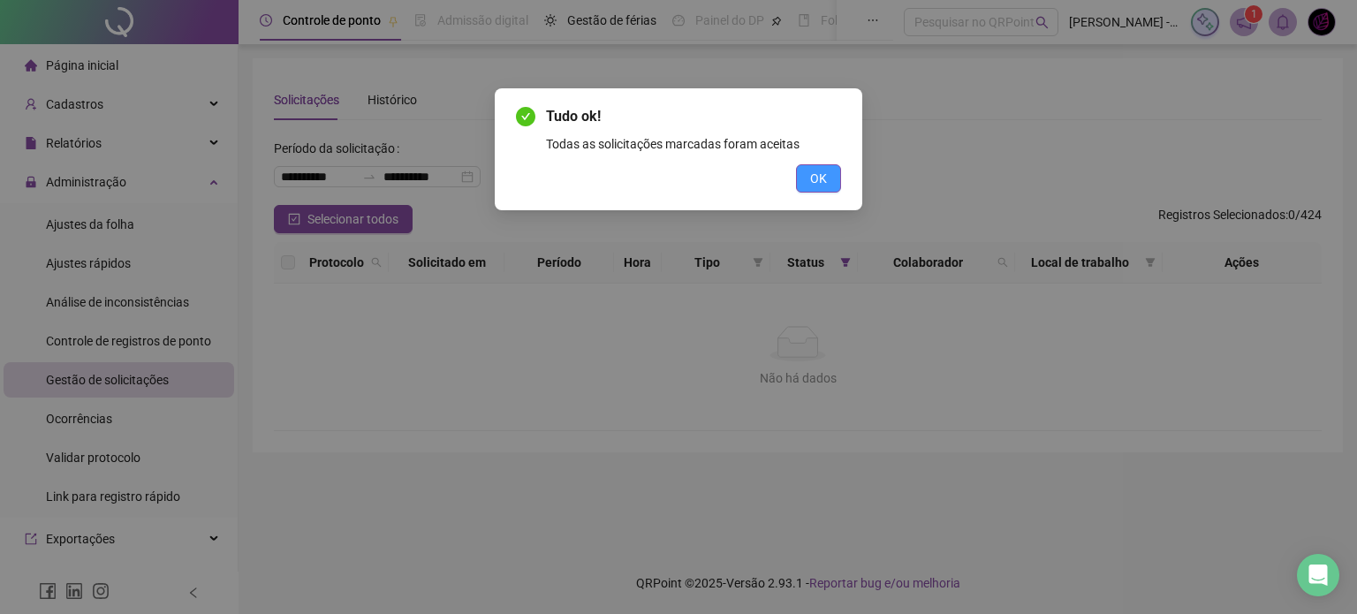
click at [813, 185] on span "OK" at bounding box center [818, 178] width 17 height 19
